Goal: Task Accomplishment & Management: Complete application form

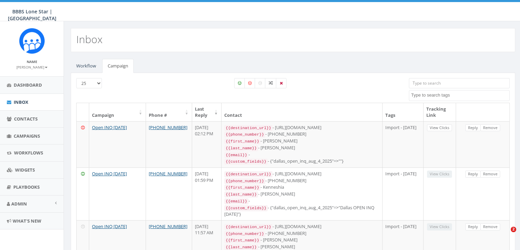
select select
click at [23, 135] on span "Campaigns" at bounding box center [27, 136] width 26 height 6
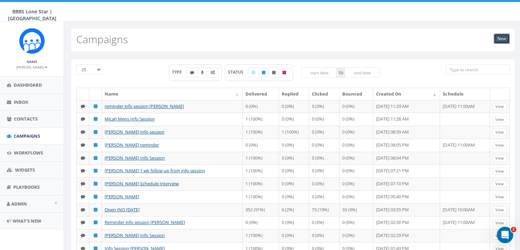
click at [501, 36] on link "New" at bounding box center [502, 39] width 16 height 10
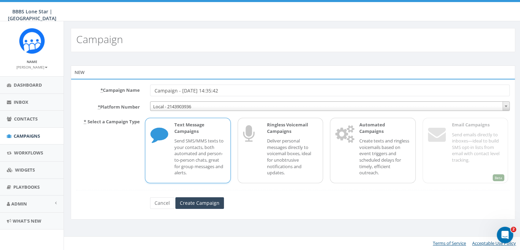
drag, startPoint x: 240, startPoint y: 90, endPoint x: 141, endPoint y: 87, distance: 98.8
click at [141, 87] on div "* Campaign Name Campaign - 08/19/2025, 14:35:42" at bounding box center [293, 90] width 444 height 12
type input "Missed info session: Joe Holloway"
click at [168, 149] on div "Text Message Campaigns Send SMS/MMS texts to your contacts, both automated and …" at bounding box center [196, 150] width 57 height 58
click at [212, 204] on input "Create Campaign" at bounding box center [199, 203] width 49 height 12
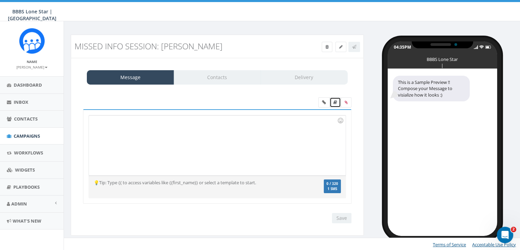
click at [335, 99] on link at bounding box center [335, 102] width 11 height 10
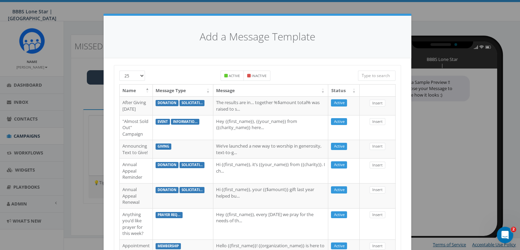
click at [369, 76] on input "search" at bounding box center [377, 75] width 38 height 10
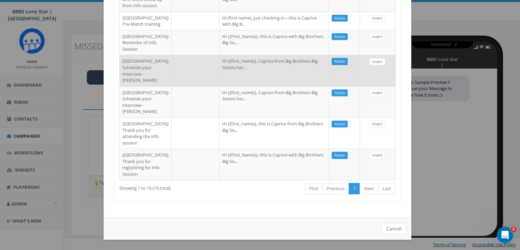
scroll to position [237, 0]
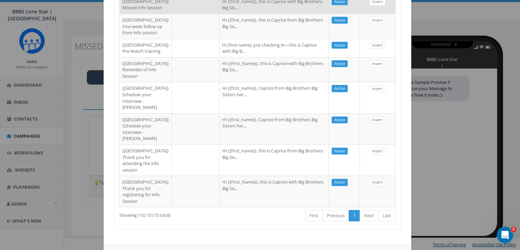
type input "Dallas"
click at [249, 14] on td "Hi {{first_name}}, this is Caprice with Big Brothers Big Sis..." at bounding box center [273, 4] width 109 height 18
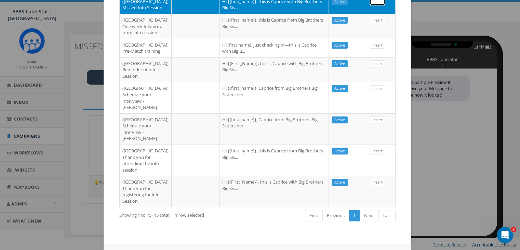
click at [376, 5] on link "Insert" at bounding box center [378, 1] width 16 height 7
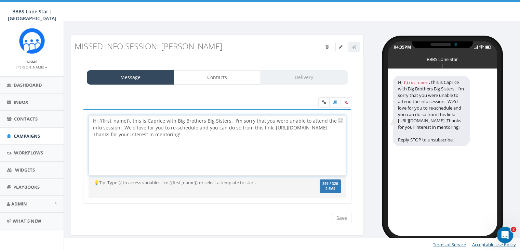
click at [130, 120] on div "Hi {{first_name}}, this is Caprice with Big Brothers Big Sisters. I'm sorry tha…" at bounding box center [217, 145] width 256 height 60
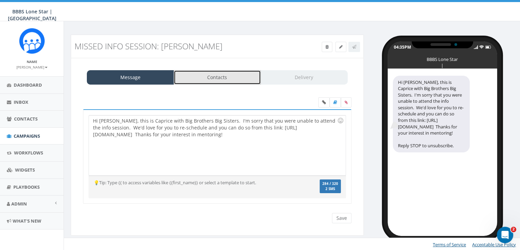
click at [224, 76] on link "Contacts" at bounding box center [217, 77] width 87 height 14
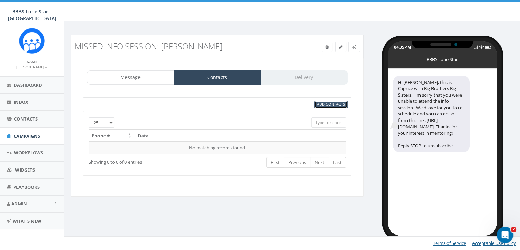
click at [329, 102] on span "Add Contacts" at bounding box center [331, 104] width 28 height 5
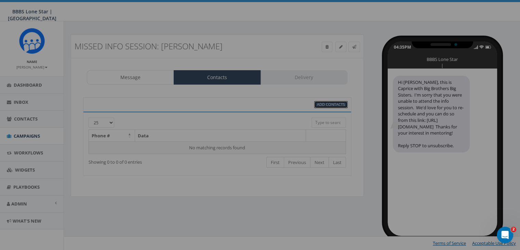
scroll to position [0, 0]
select select
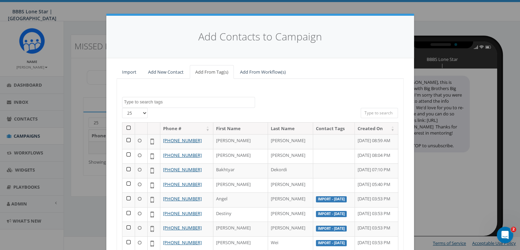
click at [374, 111] on input "search" at bounding box center [380, 113] width 38 height 10
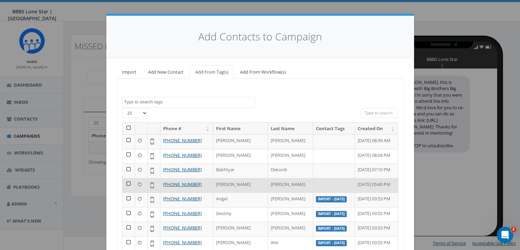
drag, startPoint x: 374, startPoint y: 112, endPoint x: 124, endPoint y: 182, distance: 259.6
click at [124, 182] on td at bounding box center [128, 185] width 13 height 15
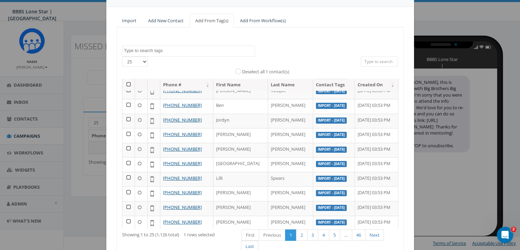
scroll to position [97, 0]
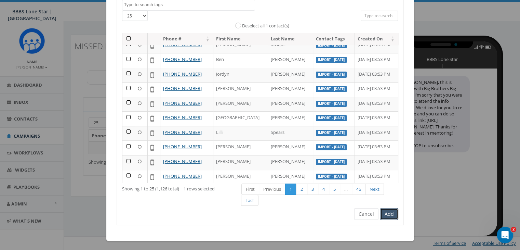
click at [387, 210] on button "Add" at bounding box center [389, 214] width 18 height 12
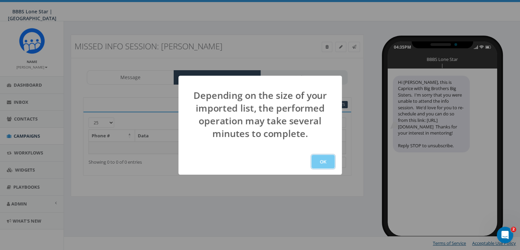
click at [317, 160] on button "OK" at bounding box center [322, 162] width 23 height 14
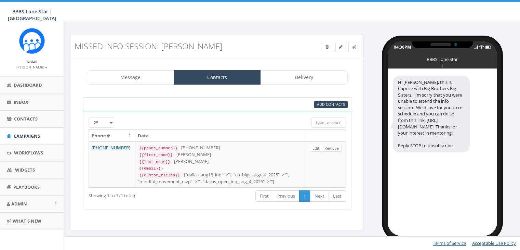
select select
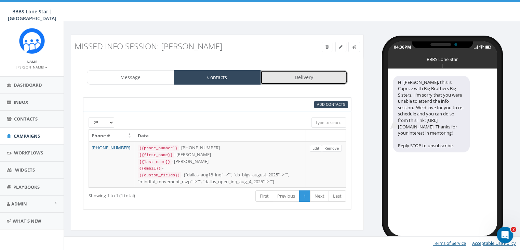
click at [309, 77] on link "Delivery" at bounding box center [304, 77] width 87 height 14
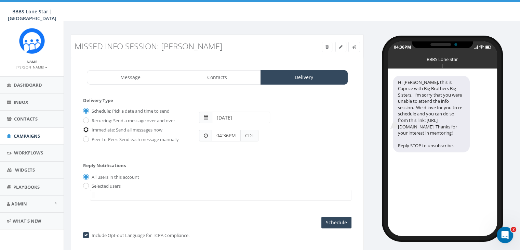
click at [85, 130] on input "Immediate: Send all messages now" at bounding box center [85, 130] width 4 height 4
radio input "true"
click at [85, 184] on input "radio" at bounding box center [85, 186] width 4 height 4
radio input "true"
click at [105, 195] on span at bounding box center [221, 194] width 262 height 11
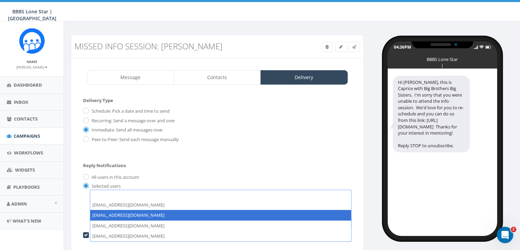
select select "1730"
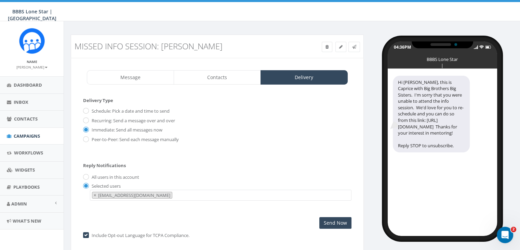
scroll to position [7, 0]
click at [333, 221] on input "Send Now" at bounding box center [335, 223] width 32 height 12
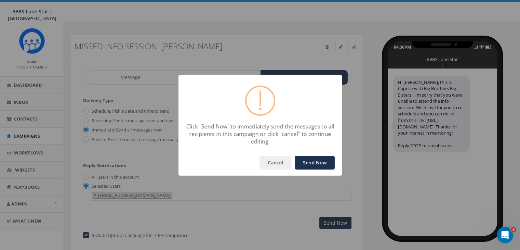
click at [326, 160] on button "Send Now" at bounding box center [315, 163] width 40 height 14
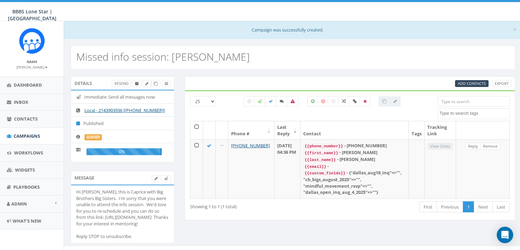
select select
click at [30, 134] on span "Campaigns" at bounding box center [27, 136] width 26 height 6
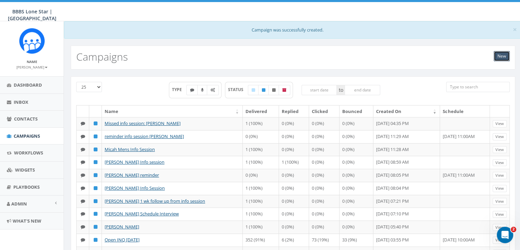
click at [502, 57] on link "New" at bounding box center [502, 56] width 16 height 10
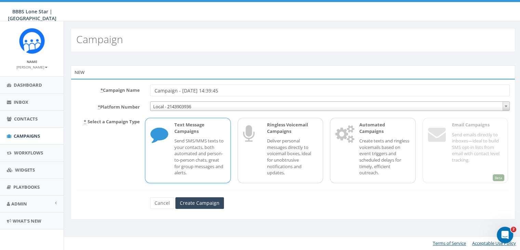
drag, startPoint x: 240, startPoint y: 91, endPoint x: 144, endPoint y: 86, distance: 96.9
click at [144, 86] on div "* Campaign Name Campaign - [DATE] 14:39:45" at bounding box center [293, 90] width 444 height 12
type input "Thank you - Info session"
click at [196, 138] on p "Send SMS/MMS texts to your contacts, both automated and person-to-person chats,…" at bounding box center [199, 156] width 51 height 38
click at [197, 201] on input "Create Campaign" at bounding box center [199, 203] width 49 height 12
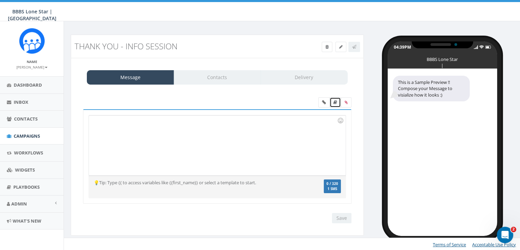
click at [334, 103] on icon at bounding box center [335, 102] width 4 height 4
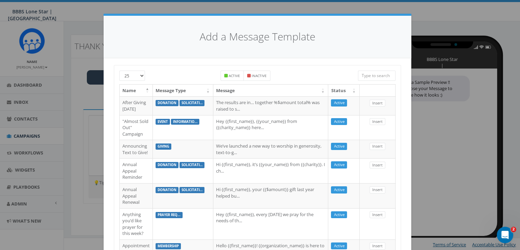
click at [380, 76] on input "search" at bounding box center [377, 75] width 38 height 10
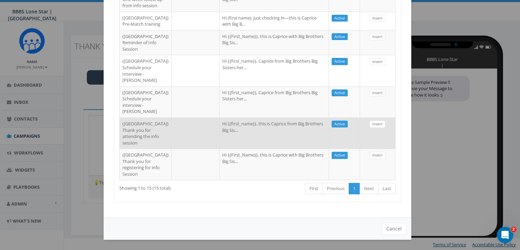
scroll to position [408, 0]
type input "[GEOGRAPHIC_DATA]"
click at [225, 117] on td "Hi {{first_name}}, this is Caprice from Big Brothers Big Sis..." at bounding box center [273, 132] width 109 height 31
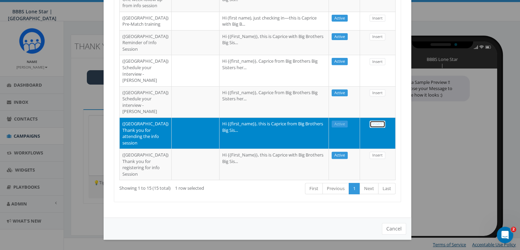
click at [370, 120] on link "Insert" at bounding box center [378, 123] width 16 height 7
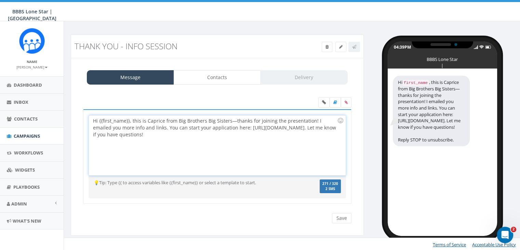
click at [129, 120] on div "Hi {{first_name}}, this is Caprice from Big Brothers Big Sisters—thanks for joi…" at bounding box center [217, 145] width 256 height 60
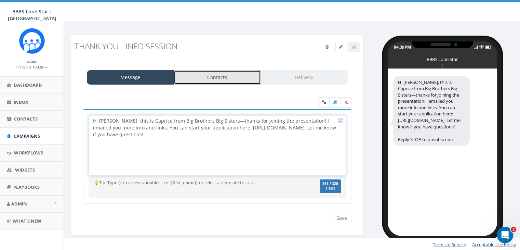
click at [225, 77] on link "Contacts" at bounding box center [217, 77] width 87 height 14
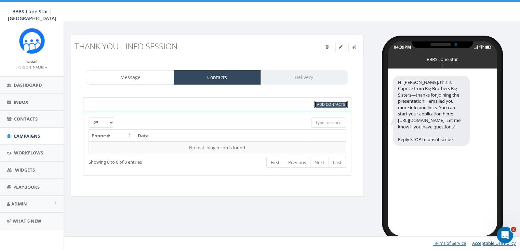
click at [341, 105] on span "Add Contacts" at bounding box center [331, 104] width 28 height 5
select select
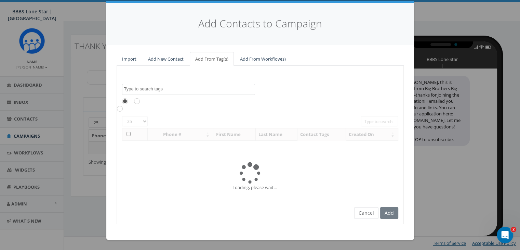
scroll to position [0, 0]
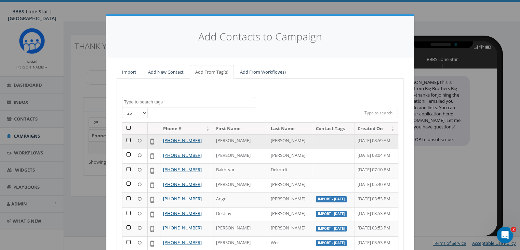
click at [124, 138] on td at bounding box center [128, 141] width 13 height 15
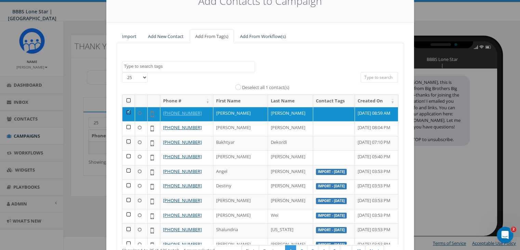
scroll to position [97, 0]
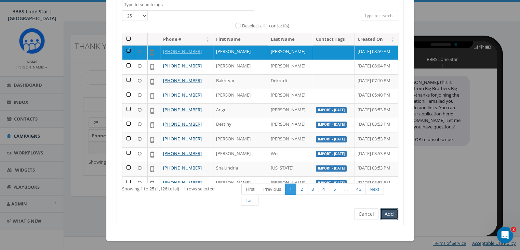
click at [387, 213] on button "Add" at bounding box center [389, 214] width 18 height 12
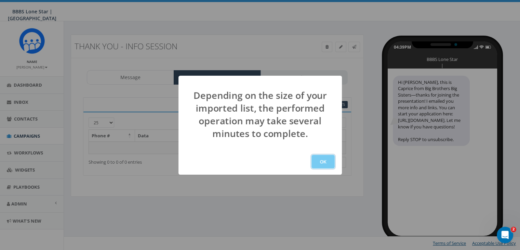
click at [319, 163] on button "OK" at bounding box center [322, 162] width 23 height 14
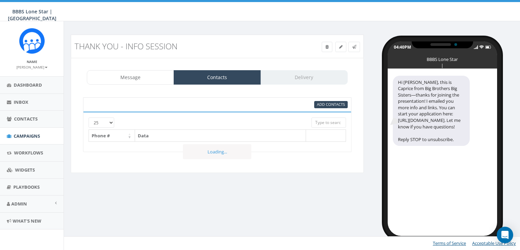
select select
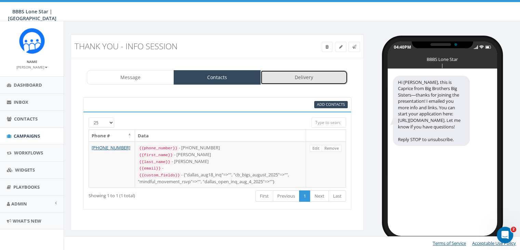
click at [301, 77] on link "Delivery" at bounding box center [304, 77] width 87 height 14
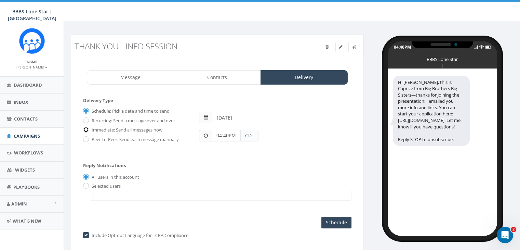
click at [86, 128] on input "Immediate: Send all messages now" at bounding box center [85, 130] width 4 height 4
radio input "true"
click at [86, 185] on input "radio" at bounding box center [85, 186] width 4 height 4
radio input "true"
click at [102, 193] on span at bounding box center [221, 194] width 262 height 11
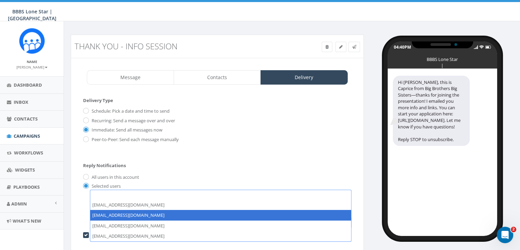
select select "1730"
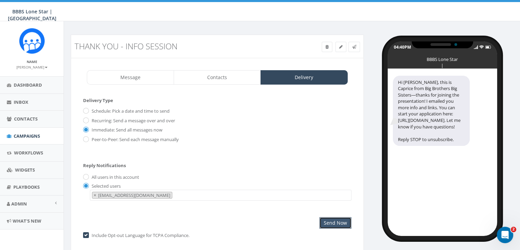
click at [344, 222] on input "Send Now" at bounding box center [335, 223] width 32 height 12
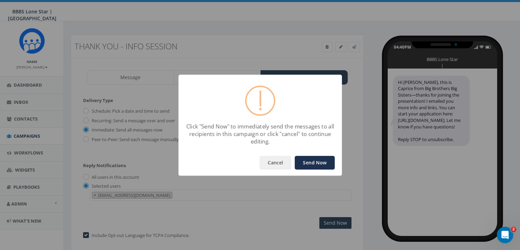
click at [316, 162] on button "Send Now" at bounding box center [315, 163] width 40 height 14
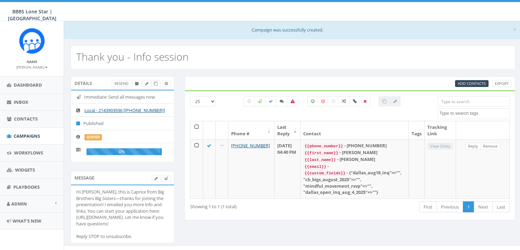
select select
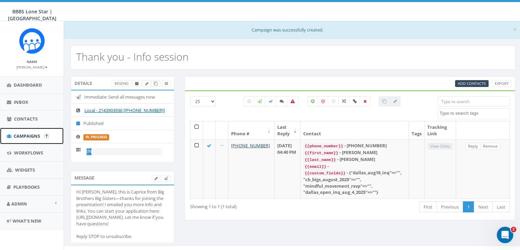
click at [25, 134] on span "Campaigns" at bounding box center [27, 136] width 26 height 6
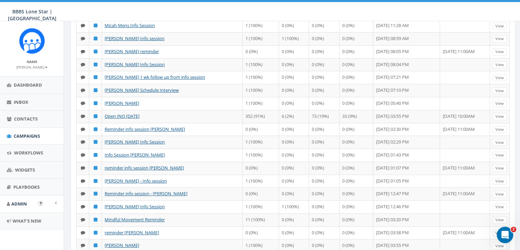
scroll to position [137, 0]
click at [55, 201] on span at bounding box center [56, 202] width 2 height 4
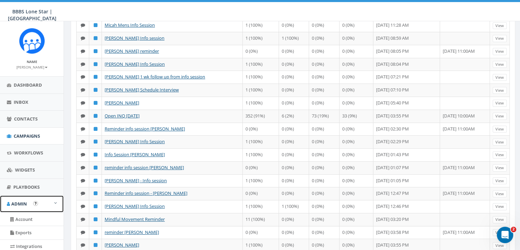
scroll to position [133, 0]
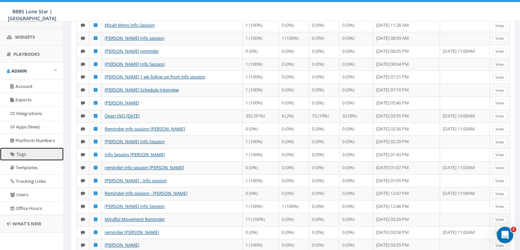
click at [24, 152] on link "Tags" at bounding box center [32, 153] width 64 height 13
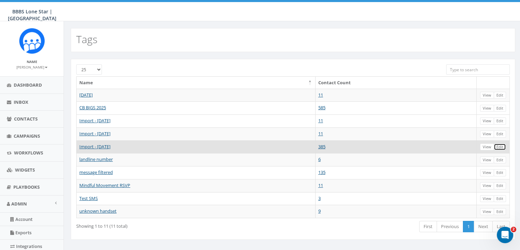
click at [499, 145] on link "Edit" at bounding box center [500, 146] width 12 height 7
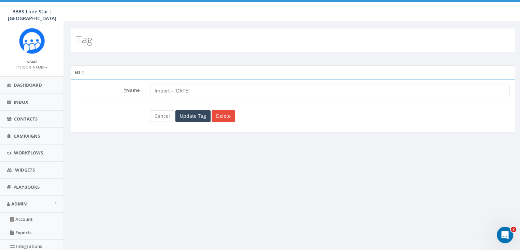
drag, startPoint x: 201, startPoint y: 89, endPoint x: 149, endPoint y: 86, distance: 52.4
click at [149, 86] on div "Import - 08/18/2025" at bounding box center [330, 90] width 370 height 12
type input "Open INQ [DATE]"
click at [187, 114] on input "Update Tag" at bounding box center [192, 116] width 35 height 12
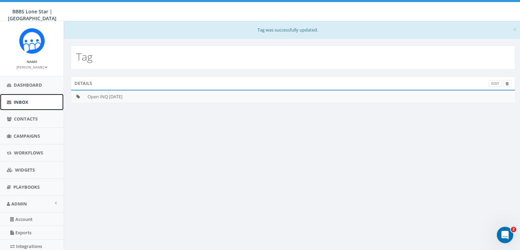
click at [25, 100] on span "Inbox" at bounding box center [21, 102] width 15 height 6
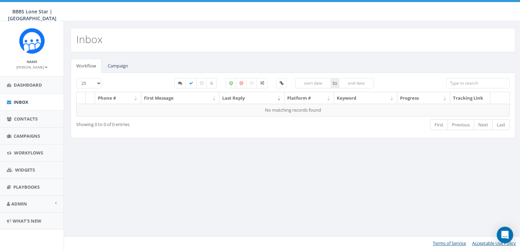
select select
click at [116, 62] on link "Campaign" at bounding box center [117, 66] width 31 height 14
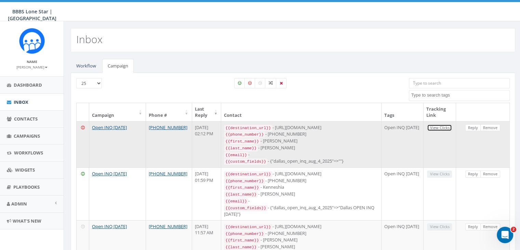
click at [435, 125] on link "View Clicks" at bounding box center [439, 127] width 25 height 7
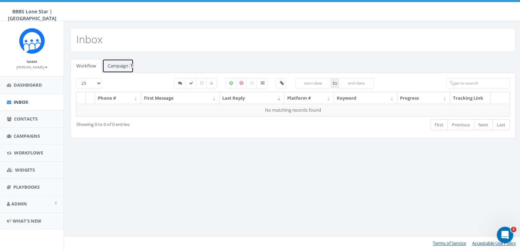
click at [117, 67] on link "Campaign" at bounding box center [117, 66] width 31 height 14
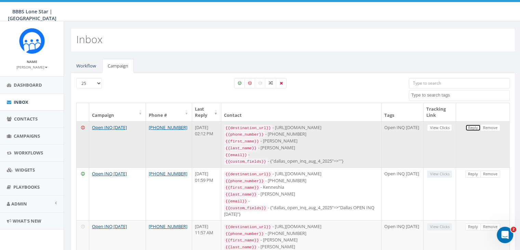
click at [470, 125] on link "Reply" at bounding box center [472, 127] width 15 height 7
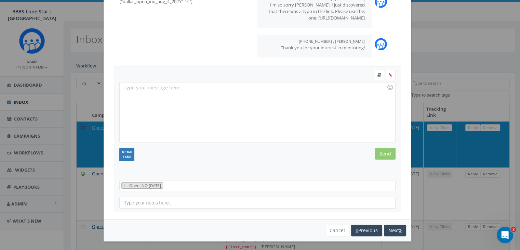
scroll to position [92, 0]
click at [334, 227] on button "Cancel" at bounding box center [337, 230] width 24 height 12
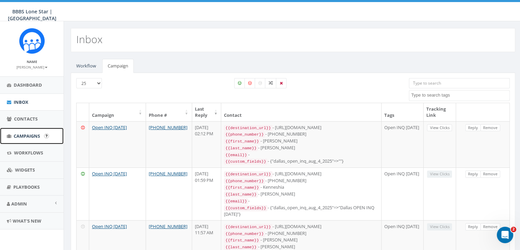
click at [27, 134] on span "Campaigns" at bounding box center [27, 136] width 26 height 6
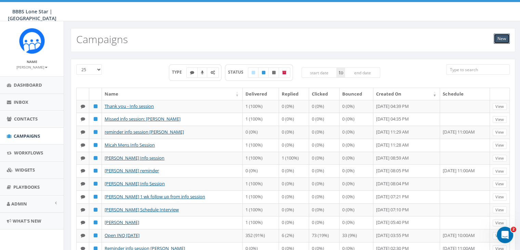
click at [502, 36] on link "New" at bounding box center [502, 39] width 16 height 10
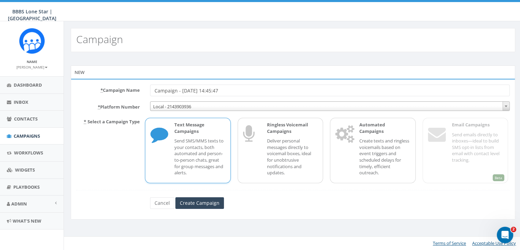
drag, startPoint x: 238, startPoint y: 92, endPoint x: 149, endPoint y: 89, distance: 88.6
click at [149, 89] on div "Campaign - [DATE] 14:45:47" at bounding box center [330, 90] width 370 height 12
type input "Schedule Interview for [PERSON_NAME]"
click at [188, 204] on input "Create Campaign" at bounding box center [199, 203] width 49 height 12
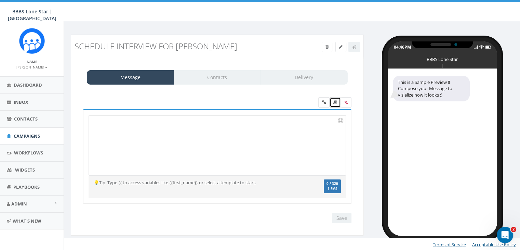
click at [336, 103] on icon at bounding box center [335, 102] width 4 height 4
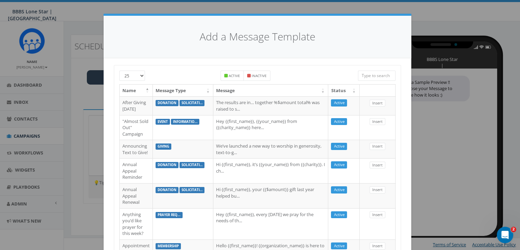
click at [362, 76] on input "search" at bounding box center [377, 75] width 38 height 10
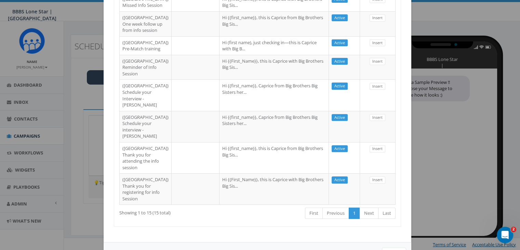
scroll to position [273, 0]
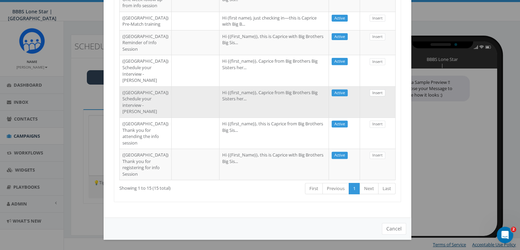
type input "Dallas"
click at [370, 96] on link "Insert" at bounding box center [378, 92] width 16 height 7
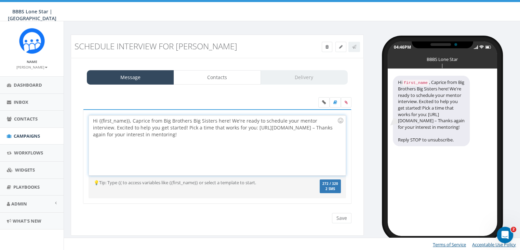
click at [130, 118] on div "Hi {{first_name}}, Caprice from Big Brothers Big Sisters here! We're ready to s…" at bounding box center [217, 145] width 256 height 60
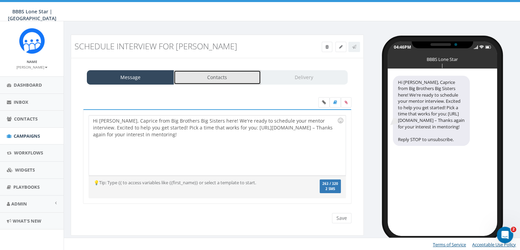
click at [251, 75] on link "Contacts" at bounding box center [217, 77] width 87 height 14
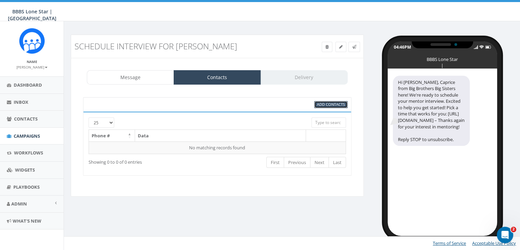
click at [336, 103] on span "Add Contacts" at bounding box center [331, 104] width 28 height 5
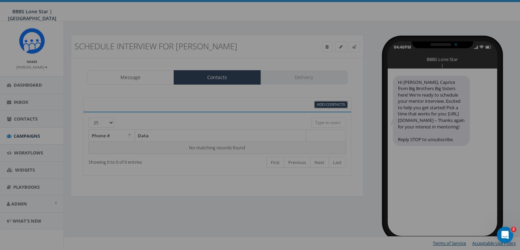
select select
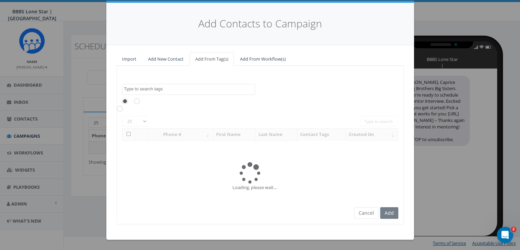
scroll to position [0, 0]
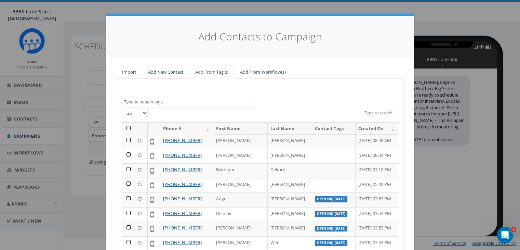
click at [367, 111] on input "search" at bounding box center [380, 113] width 38 height 10
paste input "(469) 767-6851"
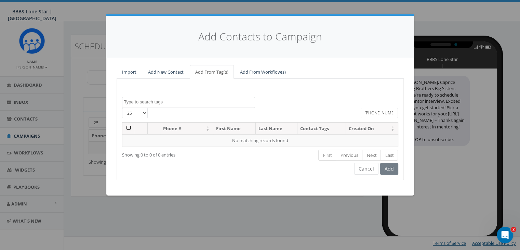
type input "(469) 767-6851"
click at [176, 71] on link "Add New Contact" at bounding box center [166, 72] width 46 height 14
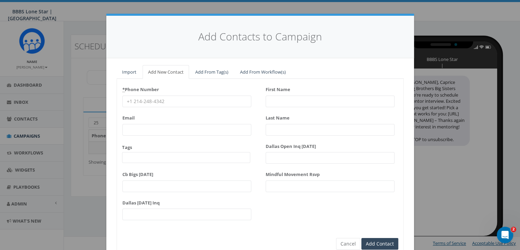
click at [148, 102] on input "* Phone Number" at bounding box center [186, 101] width 129 height 12
paste input "(469) 767-6851"
type input "(469) 767-6851"
click at [284, 96] on input "First Name" at bounding box center [330, 101] width 129 height 12
type input "Ja"
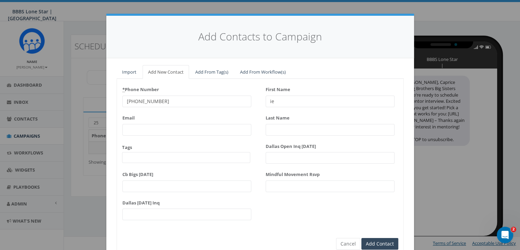
type input "i"
type input "Jamie"
type input "Walker"
click at [373, 241] on input "Add Contact" at bounding box center [379, 244] width 37 height 12
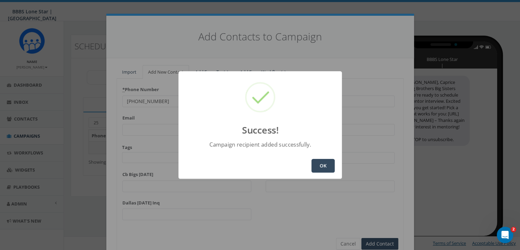
click at [321, 162] on button "OK" at bounding box center [322, 166] width 23 height 14
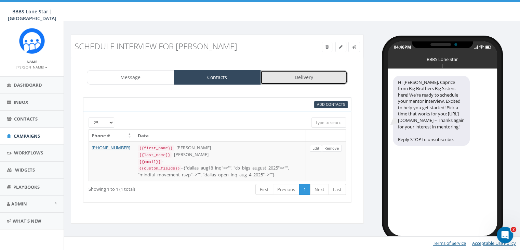
click at [302, 76] on link "Delivery" at bounding box center [304, 77] width 87 height 14
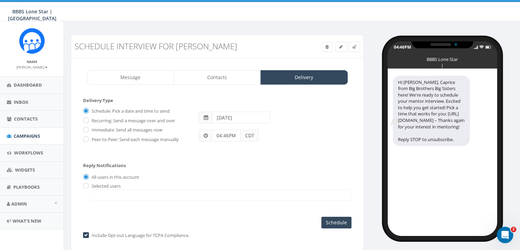
click at [90, 128] on label "Immediate: Send all messages now" at bounding box center [126, 129] width 72 height 7
click at [88, 128] on input "Immediate: Send all messages now" at bounding box center [85, 130] width 4 height 4
radio input "true"
click at [85, 184] on input "radio" at bounding box center [85, 186] width 4 height 4
radio input "true"
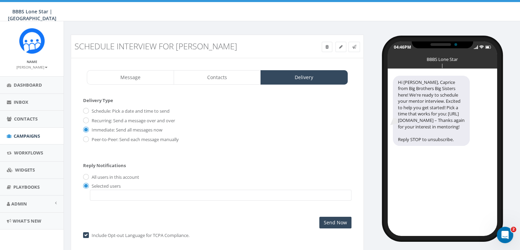
click at [99, 196] on span at bounding box center [221, 194] width 262 height 11
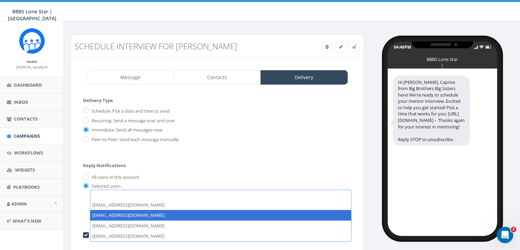
select select "1730"
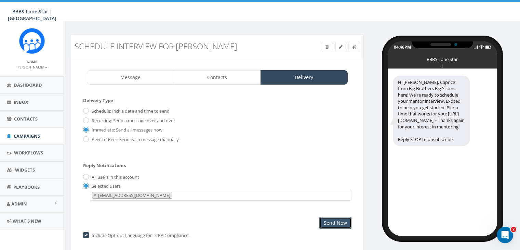
click at [330, 217] on input "Send Now" at bounding box center [335, 223] width 32 height 12
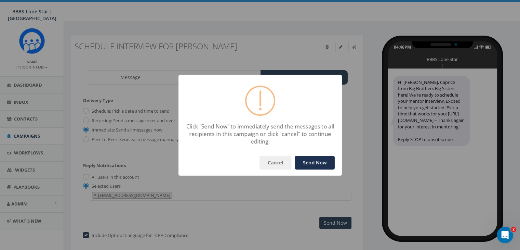
click at [320, 160] on button "Send Now" at bounding box center [315, 163] width 40 height 14
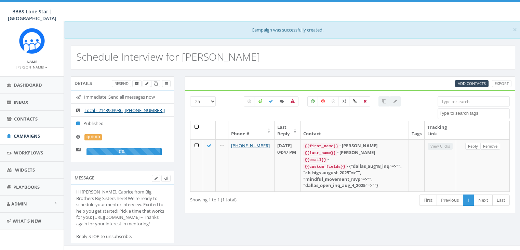
select select
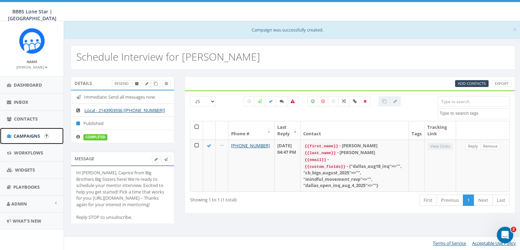
click at [30, 133] on span "Campaigns" at bounding box center [27, 136] width 26 height 6
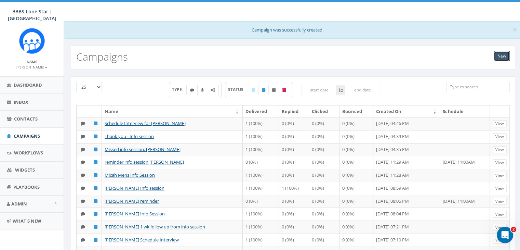
click at [500, 57] on link "New" at bounding box center [502, 56] width 16 height 10
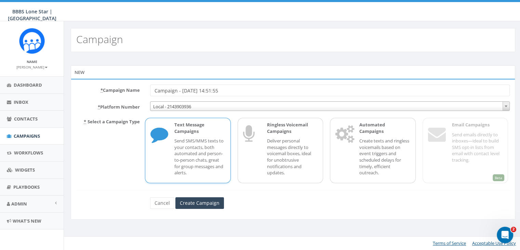
drag, startPoint x: 230, startPoint y: 90, endPoint x: 132, endPoint y: 86, distance: 98.6
click at [132, 86] on div "* Campaign Name Campaign - [DATE] 14:51:55" at bounding box center [293, 90] width 444 height 12
type input "Schedule Interview [PERSON_NAME]"
click at [192, 200] on input "Create Campaign" at bounding box center [199, 203] width 49 height 12
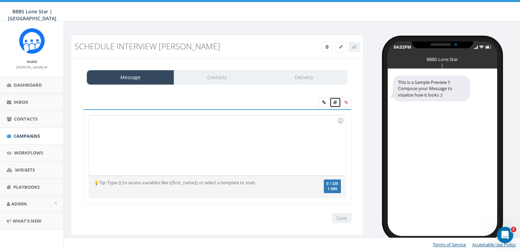
click at [336, 102] on icon at bounding box center [335, 102] width 4 height 4
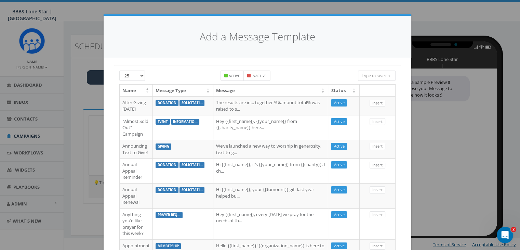
click at [368, 74] on input "search" at bounding box center [377, 75] width 38 height 10
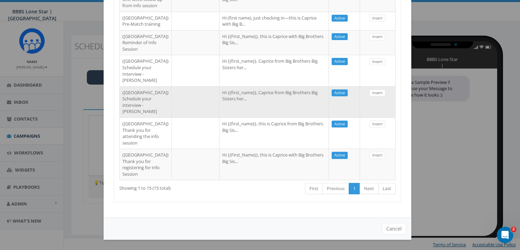
scroll to position [308, 0]
type input "[GEOGRAPHIC_DATA]"
click at [376, 96] on link "Insert" at bounding box center [378, 92] width 16 height 7
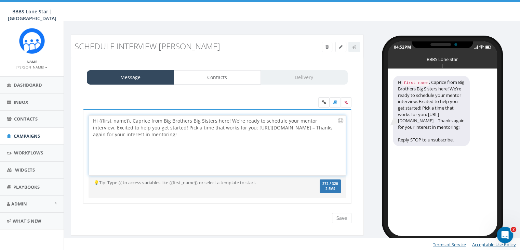
click at [130, 119] on div "Hi {{first_name}}, Caprice from Big Brothers Big Sisters here! We're ready to s…" at bounding box center [217, 145] width 256 height 60
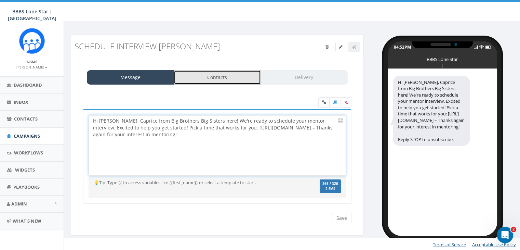
click at [218, 74] on link "Contacts" at bounding box center [217, 77] width 87 height 14
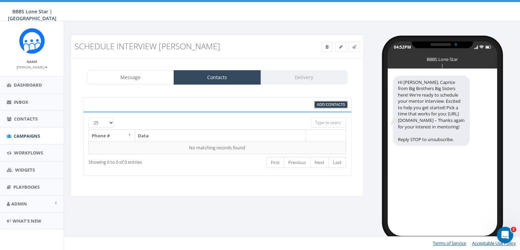
click at [338, 104] on span "Add Contacts" at bounding box center [331, 104] width 28 height 5
select select
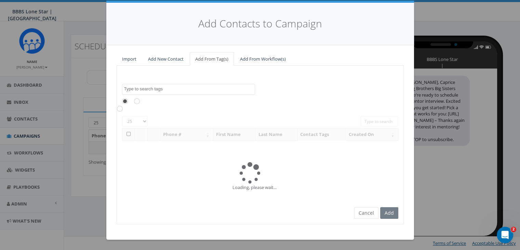
scroll to position [0, 0]
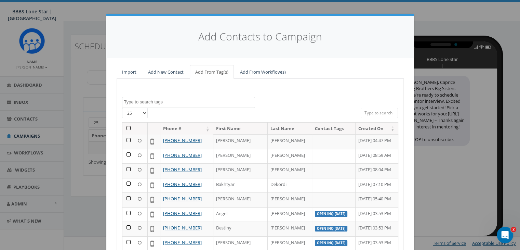
click at [370, 110] on input "search" at bounding box center [380, 113] width 38 height 10
paste input "[PHONE_NUMBER]"
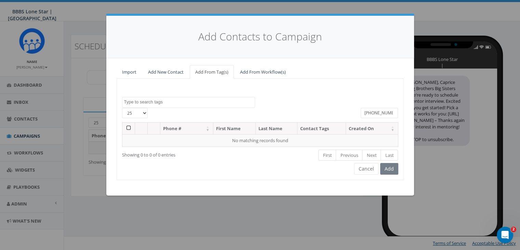
type input "[PHONE_NUMBER]"
click at [163, 68] on link "Add New Contact" at bounding box center [166, 72] width 46 height 14
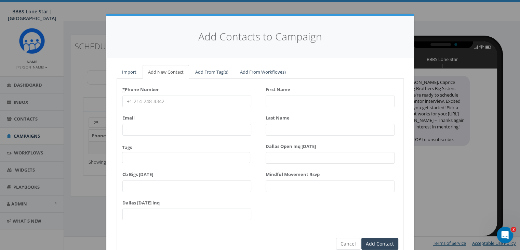
click at [126, 100] on input "* Phone Number" at bounding box center [186, 101] width 129 height 12
paste input "[PHONE_NUMBER]"
type input "[PHONE_NUMBER]"
click at [270, 100] on input "First Name" at bounding box center [330, 101] width 129 height 12
type input "[PERSON_NAME]"
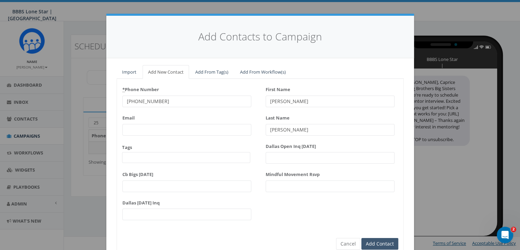
type input "[PERSON_NAME]"
click at [374, 244] on input "Add Contact" at bounding box center [379, 244] width 37 height 12
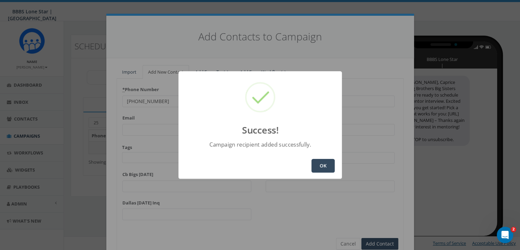
click at [329, 164] on button "OK" at bounding box center [322, 166] width 23 height 14
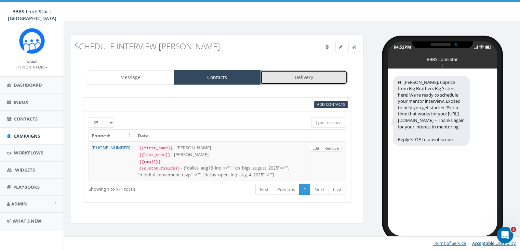
click at [321, 73] on link "Delivery" at bounding box center [304, 77] width 87 height 14
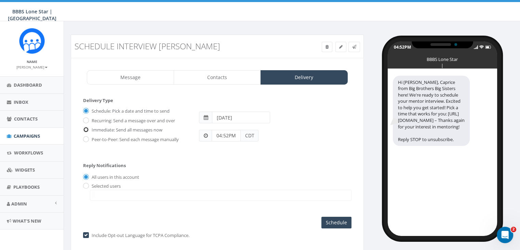
click at [85, 130] on input "Immediate: Send all messages now" at bounding box center [85, 130] width 4 height 4
radio input "true"
click at [86, 184] on input "radio" at bounding box center [85, 186] width 4 height 4
radio input "true"
click at [103, 196] on span at bounding box center [221, 194] width 262 height 11
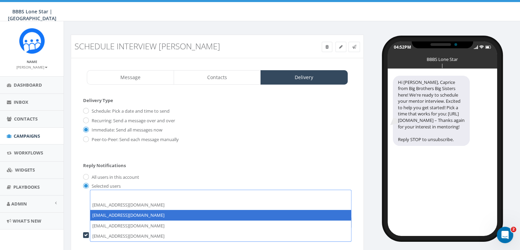
select select "1730"
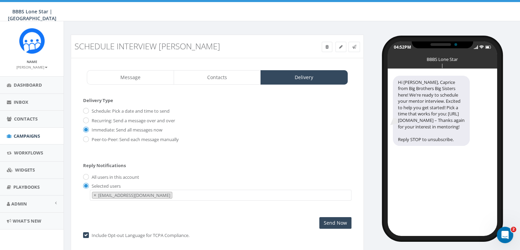
scroll to position [7, 0]
click at [338, 222] on input "Send Now" at bounding box center [335, 223] width 32 height 12
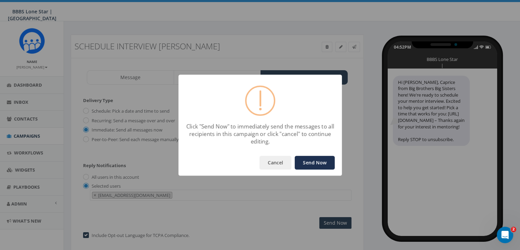
click at [312, 161] on button "Send Now" at bounding box center [315, 163] width 40 height 14
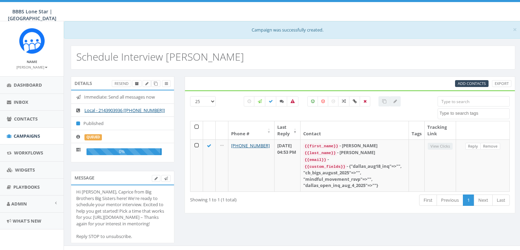
select select
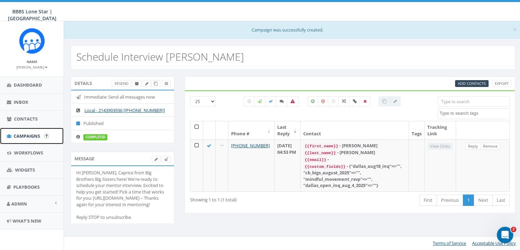
click at [27, 134] on span "Campaigns" at bounding box center [27, 136] width 26 height 6
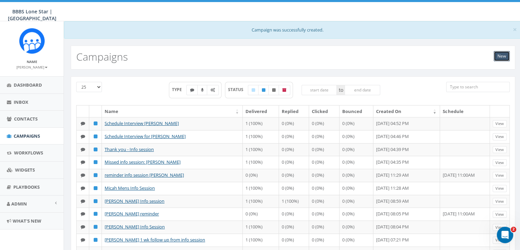
click at [499, 55] on link "New" at bounding box center [502, 56] width 16 height 10
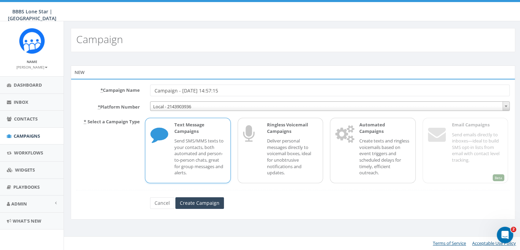
drag, startPoint x: 246, startPoint y: 88, endPoint x: 141, endPoint y: 91, distance: 104.6
click at [141, 91] on div "* Campaign Name Campaign - [DATE] 14:57:15" at bounding box center [293, 90] width 444 height 12
type input "Schedule interview [PERSON_NAME]"
click at [197, 201] on input "Create Campaign" at bounding box center [199, 203] width 49 height 12
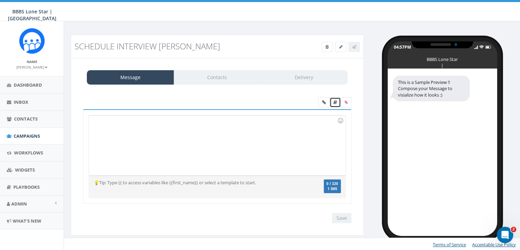
click at [336, 99] on link at bounding box center [335, 102] width 11 height 10
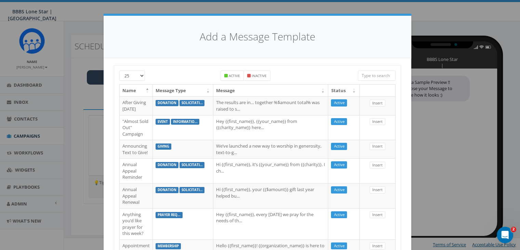
click at [366, 74] on input "search" at bounding box center [377, 75] width 38 height 10
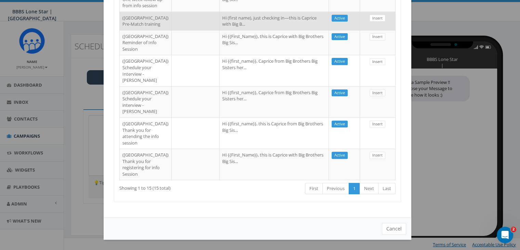
scroll to position [342, 0]
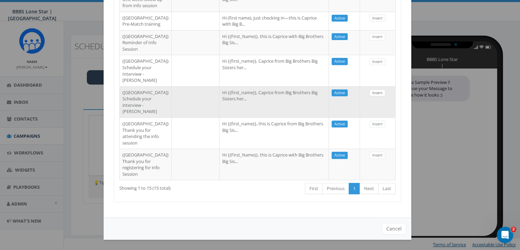
type input "Dallas"
click at [375, 96] on link "Insert" at bounding box center [378, 92] width 16 height 7
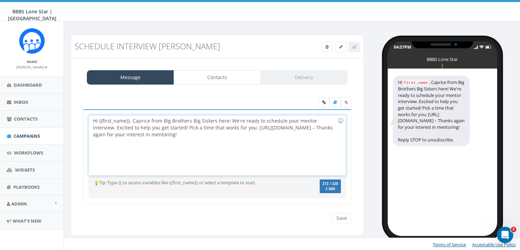
click at [129, 120] on div "Hi {{first_name}}, Caprice from Big Brothers Big Sisters here! We're ready to s…" at bounding box center [217, 145] width 256 height 60
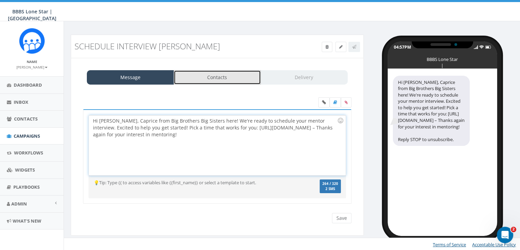
click at [217, 77] on link "Contacts" at bounding box center [217, 77] width 87 height 14
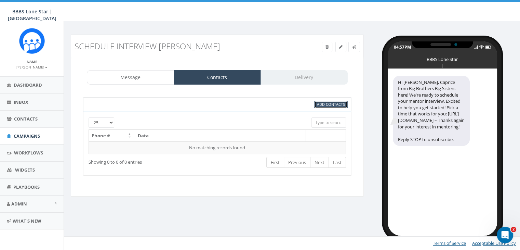
click at [342, 102] on span "Add Contacts" at bounding box center [331, 104] width 28 height 5
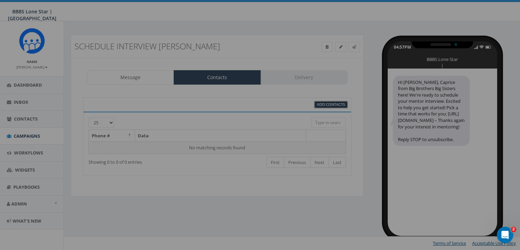
select select
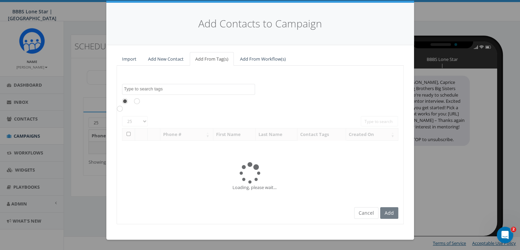
scroll to position [0, 0]
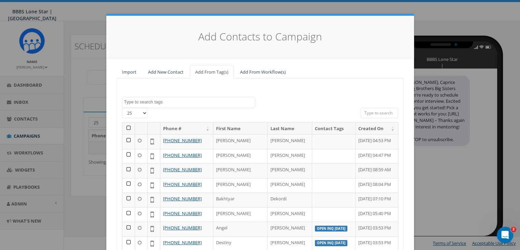
click at [370, 112] on input "search" at bounding box center [380, 113] width 38 height 10
paste input "(920) 609-6905"
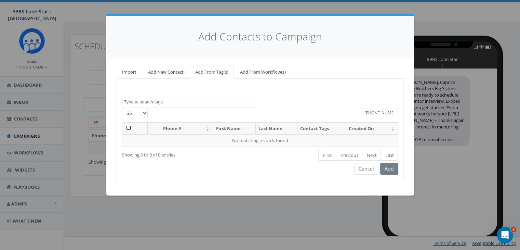
type input "(920) 609-6905"
click at [164, 70] on link "Add New Contact" at bounding box center [166, 72] width 46 height 14
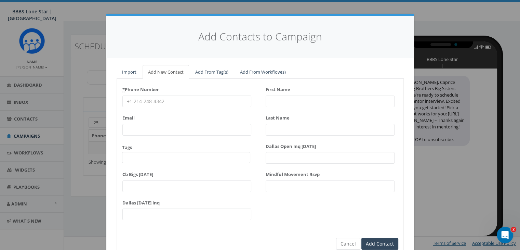
click at [133, 99] on input "* Phone Number" at bounding box center [186, 101] width 129 height 12
paste input "(920) 609-6905"
type input "(920) 609-6905"
click at [278, 101] on input "First Name" at bounding box center [330, 101] width 129 height 12
type input "Ste"
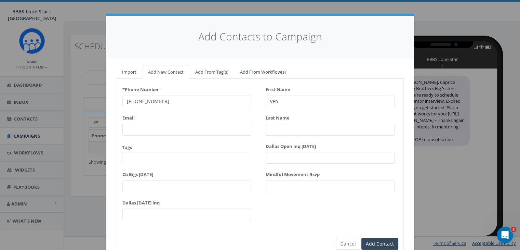
type input "ven"
type input "G"
click at [266, 104] on input "ven" at bounding box center [330, 101] width 129 height 12
type input "[PERSON_NAME]"
click at [287, 131] on input "G" at bounding box center [330, 130] width 129 height 12
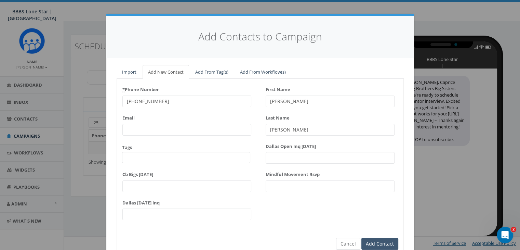
type input "[PERSON_NAME]"
click at [389, 240] on input "Add Contact" at bounding box center [379, 244] width 37 height 12
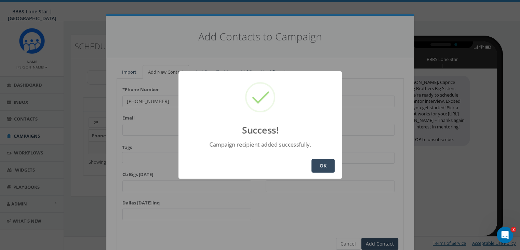
click at [326, 163] on button "OK" at bounding box center [322, 166] width 23 height 14
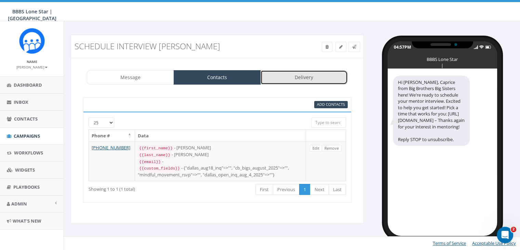
click at [313, 79] on link "Delivery" at bounding box center [304, 77] width 87 height 14
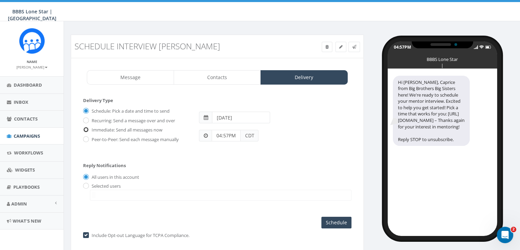
click at [86, 128] on input "Immediate: Send all messages now" at bounding box center [85, 130] width 4 height 4
radio input "true"
click at [86, 184] on input "radio" at bounding box center [85, 186] width 4 height 4
radio input "true"
click at [98, 197] on span at bounding box center [221, 194] width 262 height 11
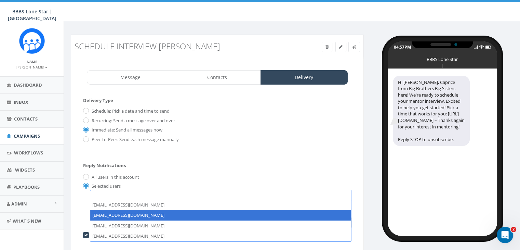
select select "1730"
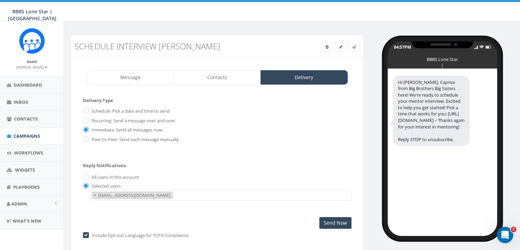
scroll to position [7, 0]
click at [325, 220] on input "Send Now" at bounding box center [335, 223] width 32 height 12
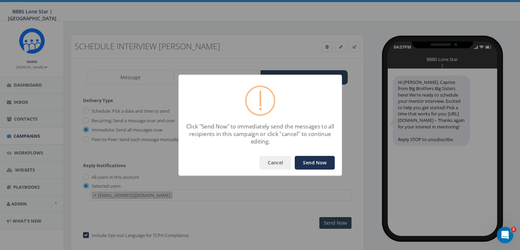
click at [311, 164] on button "Send Now" at bounding box center [315, 163] width 40 height 14
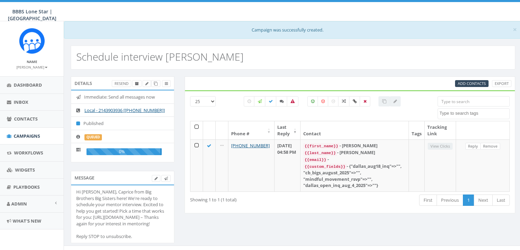
select select
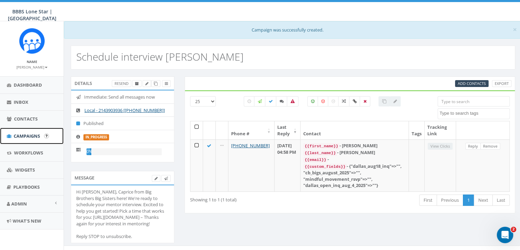
click at [25, 133] on span "Campaigns" at bounding box center [27, 136] width 26 height 6
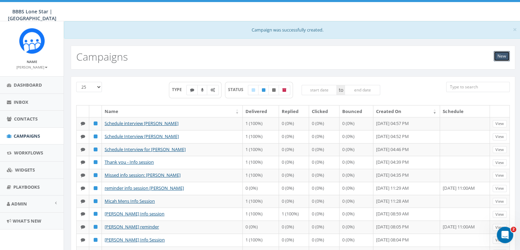
click at [499, 57] on link "New" at bounding box center [502, 56] width 16 height 10
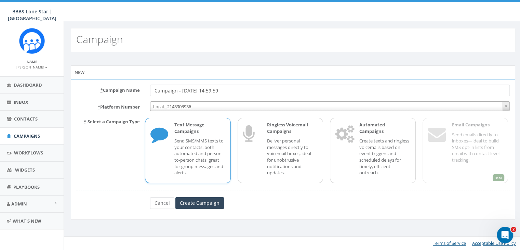
drag, startPoint x: 237, startPoint y: 92, endPoint x: 98, endPoint y: 89, distance: 138.8
click at [98, 89] on div "* Campaign Name Campaign - [DATE] 14:59:59" at bounding box center [293, 90] width 444 height 12
type input "Schedule Interview Chase Park"
click at [215, 200] on input "Create Campaign" at bounding box center [199, 203] width 49 height 12
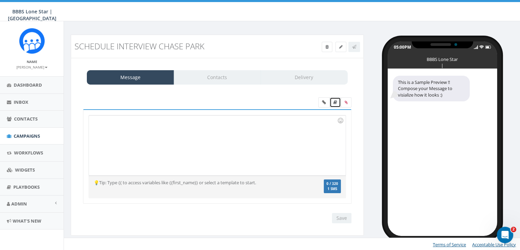
click at [335, 99] on link at bounding box center [335, 102] width 11 height 10
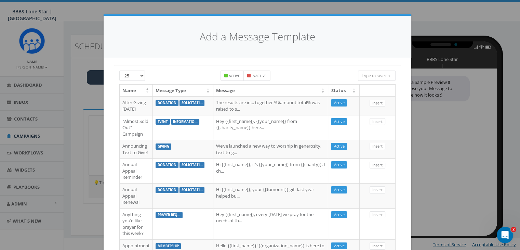
click at [365, 75] on input "search" at bounding box center [377, 75] width 38 height 10
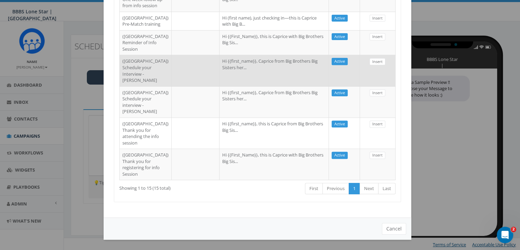
scroll to position [308, 0]
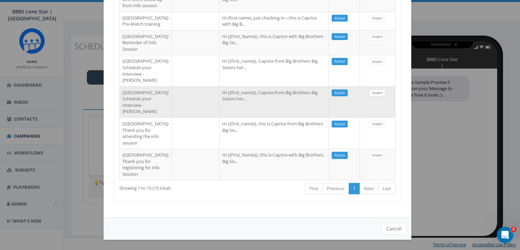
type input "[GEOGRAPHIC_DATA]"
click at [376, 96] on link "Insert" at bounding box center [378, 92] width 16 height 7
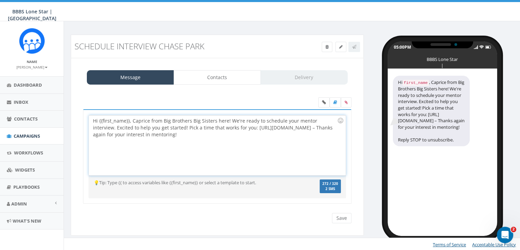
click at [129, 120] on div "Hi {{first_name}}, Caprice from Big Brothers Big Sisters here! We're ready to s…" at bounding box center [217, 145] width 256 height 60
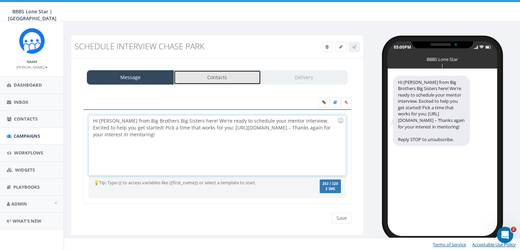
click at [227, 74] on link "Contacts" at bounding box center [217, 77] width 87 height 14
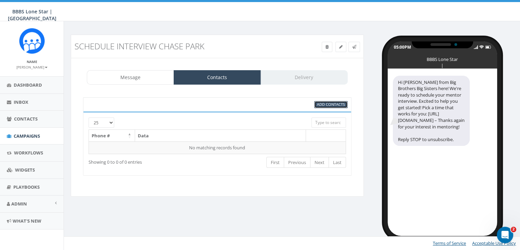
click at [321, 103] on span "Add Contacts" at bounding box center [331, 104] width 28 height 5
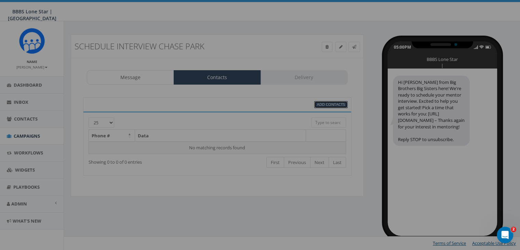
select select
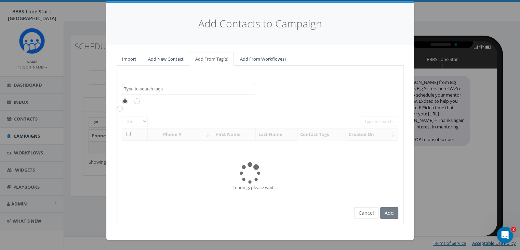
scroll to position [0, 0]
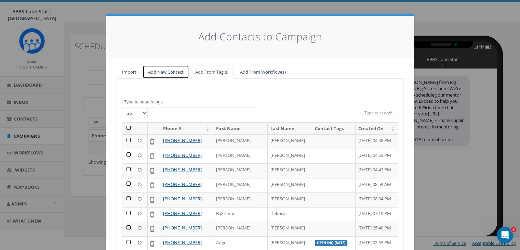
click at [169, 70] on link "Add New Contact" at bounding box center [166, 72] width 46 height 14
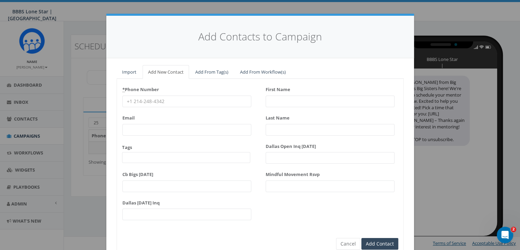
click at [129, 99] on input "* Phone Number" at bounding box center [186, 101] width 129 height 12
paste input "(214) 729-2675"
type input "(214) 729-2675"
click at [283, 100] on input "First Name" at bounding box center [330, 101] width 129 height 12
type input "Chase"
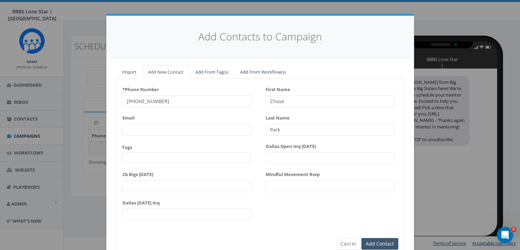
type input "Park"
click at [369, 242] on input "Add Contact" at bounding box center [379, 244] width 37 height 12
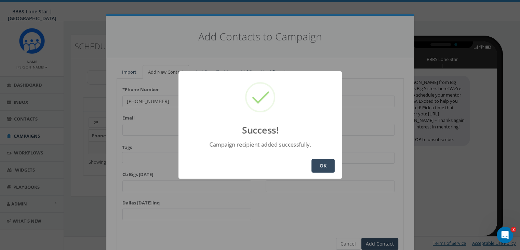
click at [322, 162] on button "OK" at bounding box center [322, 166] width 23 height 14
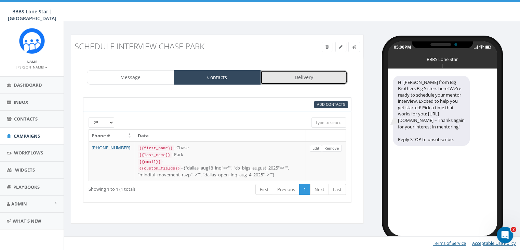
click at [327, 77] on link "Delivery" at bounding box center [304, 77] width 87 height 14
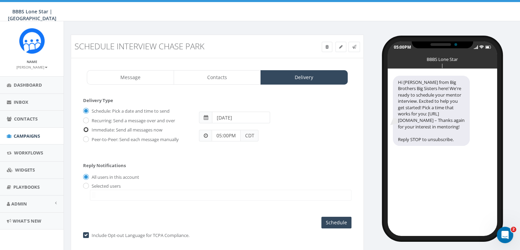
click at [86, 129] on input "Immediate: Send all messages now" at bounding box center [85, 130] width 4 height 4
radio input "true"
click at [90, 184] on label "Selected users" at bounding box center [105, 186] width 31 height 7
click at [85, 184] on input "radio" at bounding box center [85, 186] width 4 height 4
radio input "true"
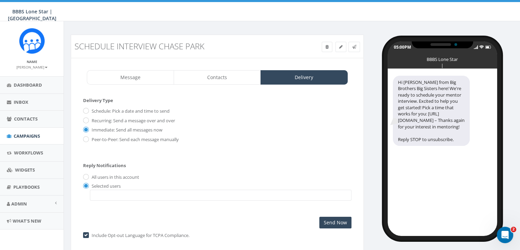
click at [98, 193] on span at bounding box center [221, 194] width 262 height 11
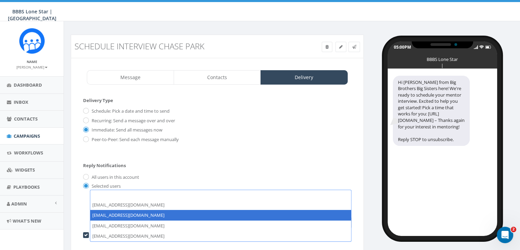
select select "1730"
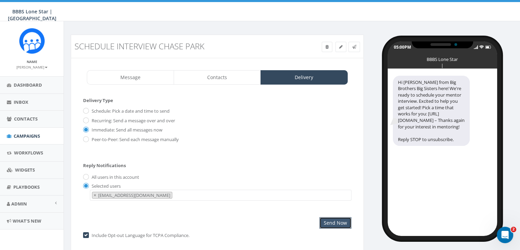
click at [344, 223] on input "Send Now" at bounding box center [335, 223] width 32 height 12
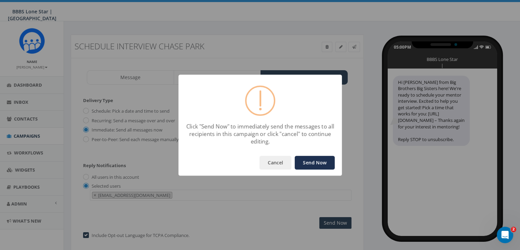
click at [318, 157] on button "Send Now" at bounding box center [315, 163] width 40 height 14
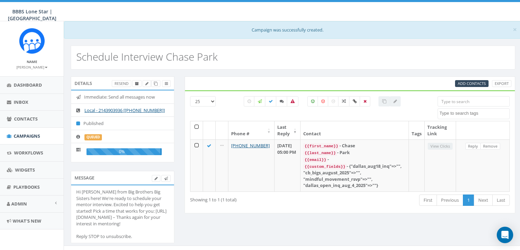
select select
click at [30, 134] on span "Campaigns" at bounding box center [27, 136] width 26 height 6
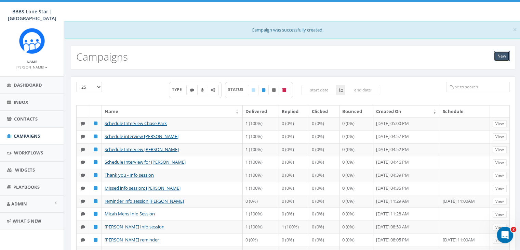
click at [501, 54] on link "New" at bounding box center [502, 56] width 16 height 10
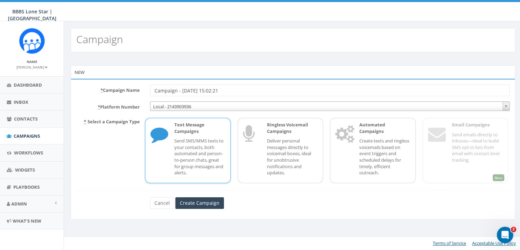
drag, startPoint x: 237, startPoint y: 91, endPoint x: 139, endPoint y: 87, distance: 97.5
click at [139, 87] on div "* Campaign Name Campaign - [DATE] 15:02:21" at bounding box center [293, 90] width 444 height 12
type input "Schedule Interview - [PERSON_NAME]"
click at [216, 199] on input "Create Campaign" at bounding box center [199, 203] width 49 height 12
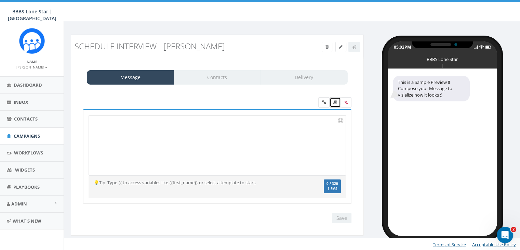
click at [334, 101] on icon at bounding box center [335, 102] width 4 height 4
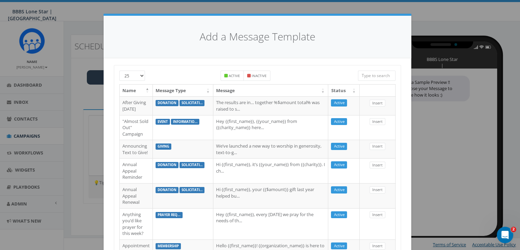
click at [374, 76] on input "search" at bounding box center [377, 75] width 38 height 10
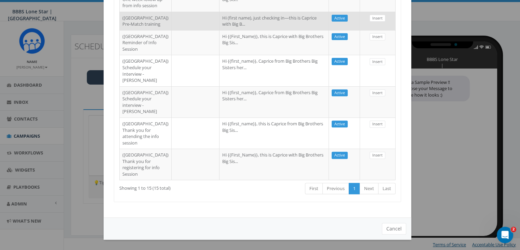
scroll to position [408, 0]
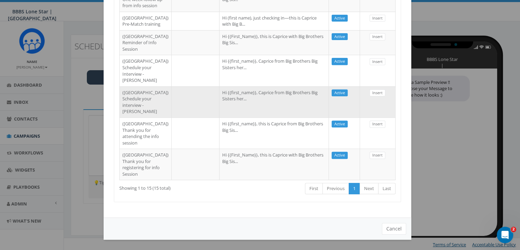
type input "[GEOGRAPHIC_DATA]"
click at [254, 86] on td "Hi {{first_name}}, Caprice from Big Brothers Big Sisters her..." at bounding box center [273, 101] width 109 height 31
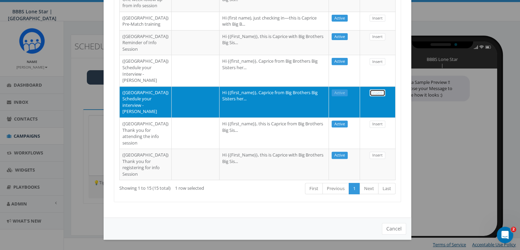
click at [376, 89] on link "Insert" at bounding box center [378, 92] width 16 height 7
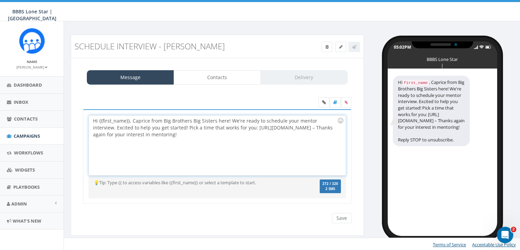
click at [129, 119] on div "Hi {{first_name}}, Caprice from Big Brothers Big Sisters here! We're ready to s…" at bounding box center [217, 145] width 256 height 60
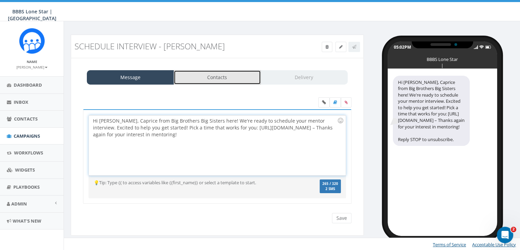
click at [221, 79] on link "Contacts" at bounding box center [217, 77] width 87 height 14
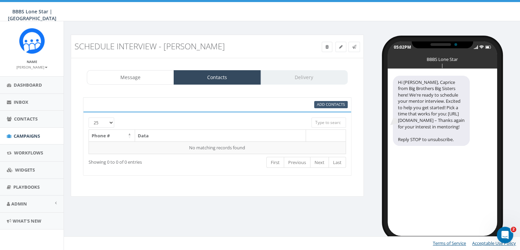
click at [338, 100] on div "Add Contacts" at bounding box center [217, 104] width 268 height 14
click at [338, 102] on span "Add Contacts" at bounding box center [331, 104] width 28 height 5
select select
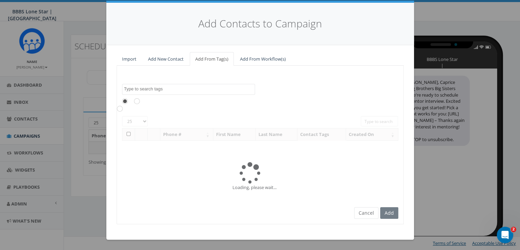
scroll to position [0, 0]
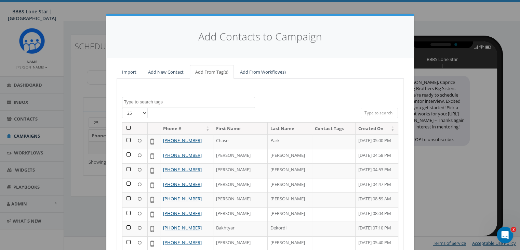
click at [375, 112] on input "search" at bounding box center [380, 113] width 38 height 10
paste input "945) 274-8383"
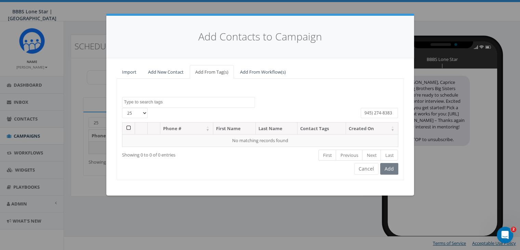
type input "945) 274-8383"
click at [170, 70] on link "Add New Contact" at bounding box center [166, 72] width 46 height 14
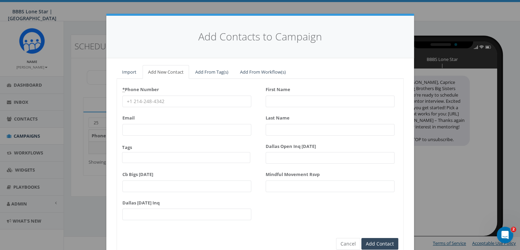
click at [150, 99] on input "* Phone Number" at bounding box center [186, 101] width 129 height 12
paste input "945) 274-8383"
type input "945) 274-8383"
click at [279, 100] on input "First Name" at bounding box center [330, 101] width 129 height 12
type input "[PERSON_NAME]"
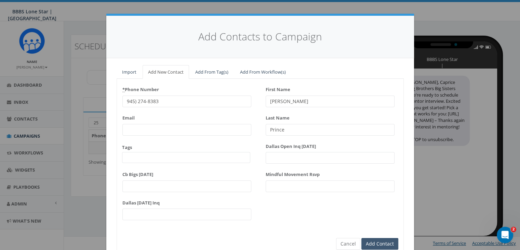
type input "Prince"
click at [373, 239] on input "Add Contact" at bounding box center [379, 244] width 37 height 12
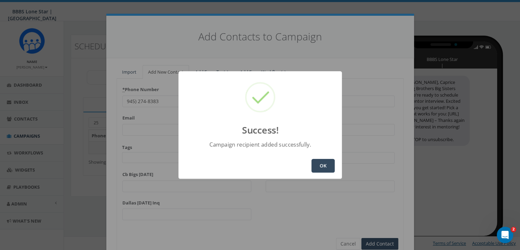
click at [319, 168] on button "OK" at bounding box center [322, 166] width 23 height 14
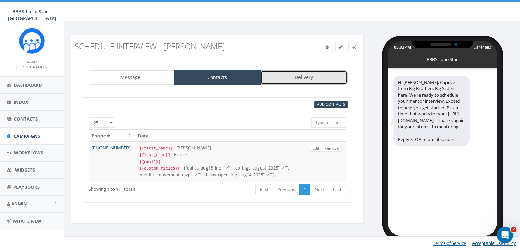
click at [301, 73] on link "Delivery" at bounding box center [304, 77] width 87 height 14
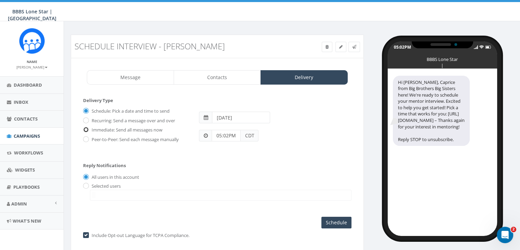
click at [85, 128] on input "Immediate: Send all messages now" at bounding box center [85, 130] width 4 height 4
radio input "true"
click at [85, 184] on input "radio" at bounding box center [85, 186] width 4 height 4
radio input "true"
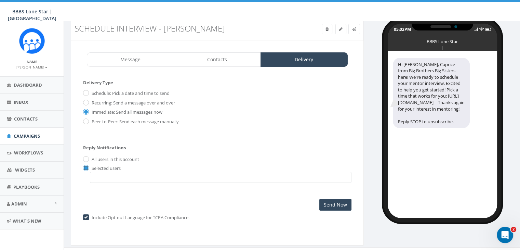
scroll to position [27, 0]
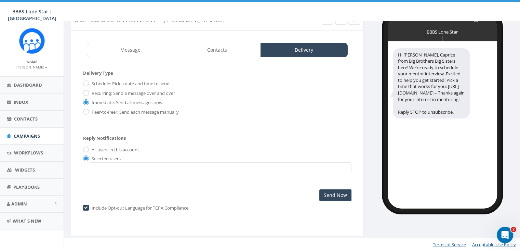
click at [130, 165] on span at bounding box center [221, 167] width 262 height 11
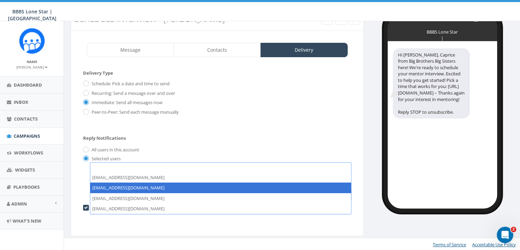
select select "1730"
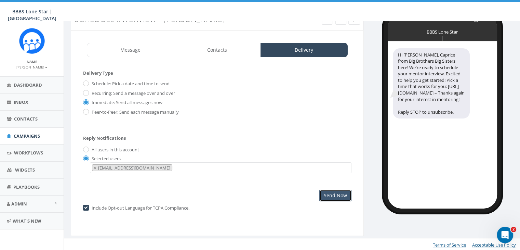
click at [335, 196] on input "Send Now" at bounding box center [335, 195] width 32 height 12
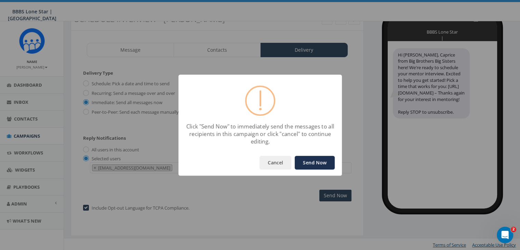
click at [315, 164] on button "Send Now" at bounding box center [315, 163] width 40 height 14
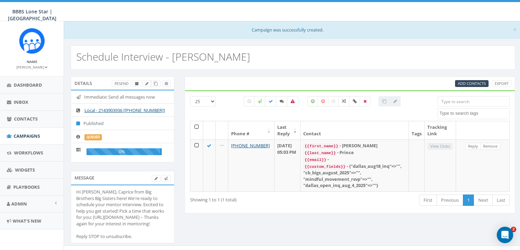
select select
click at [28, 132] on link "Campaigns" at bounding box center [32, 136] width 64 height 17
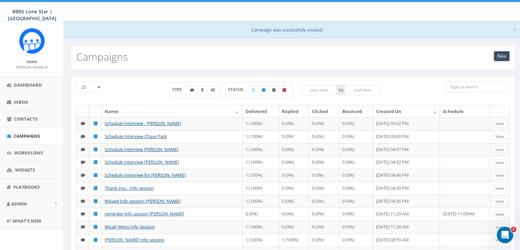
click at [505, 55] on link "New" at bounding box center [502, 56] width 16 height 10
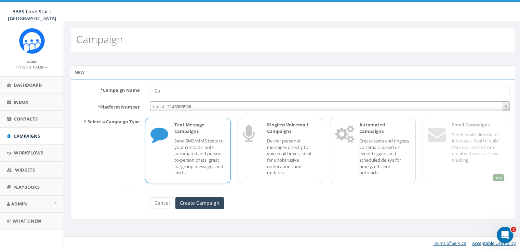
type input "C"
type input "Info Session [PERSON_NAME]"
click at [205, 126] on p "Text Message Campaigns" at bounding box center [199, 127] width 51 height 13
click at [201, 200] on input "Create Campaign" at bounding box center [199, 203] width 49 height 12
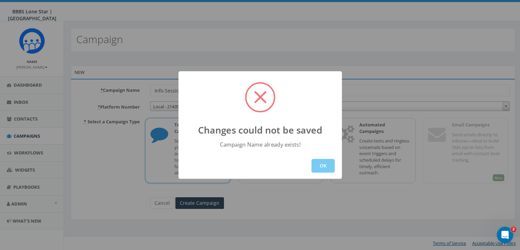
click at [326, 164] on button "OK" at bounding box center [322, 166] width 23 height 14
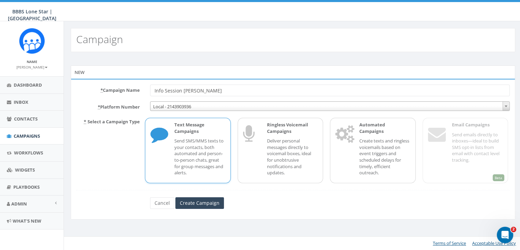
click at [193, 149] on p "Send SMS/MMS texts to your contacts, both automated and person-to-person chats,…" at bounding box center [199, 156] width 51 height 38
click at [27, 138] on span "Campaigns" at bounding box center [27, 136] width 26 height 6
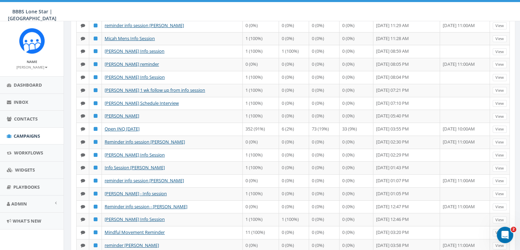
scroll to position [203, 0]
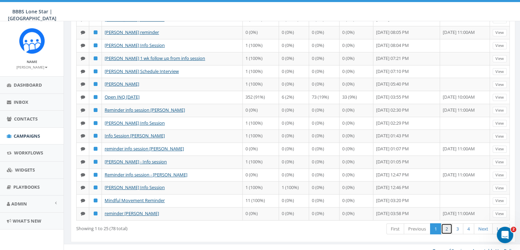
click at [446, 223] on link "2" at bounding box center [446, 228] width 11 height 11
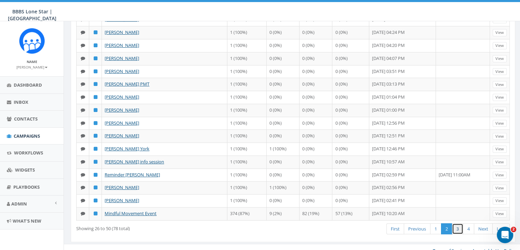
click at [457, 223] on link "3" at bounding box center [457, 228] width 11 height 11
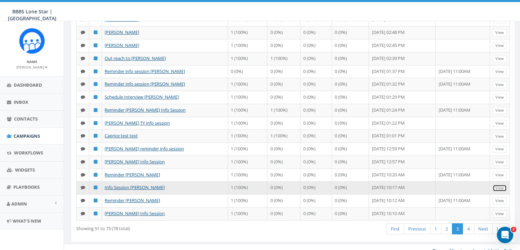
click at [502, 184] on link "View" at bounding box center [500, 187] width 14 height 7
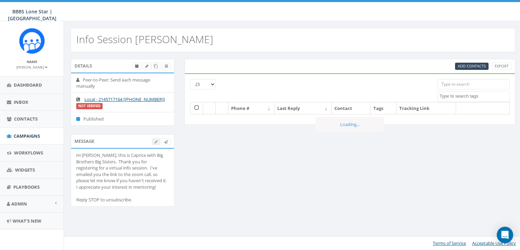
select select
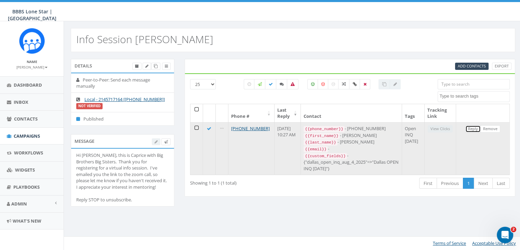
click at [472, 128] on link "Reply" at bounding box center [472, 128] width 15 height 7
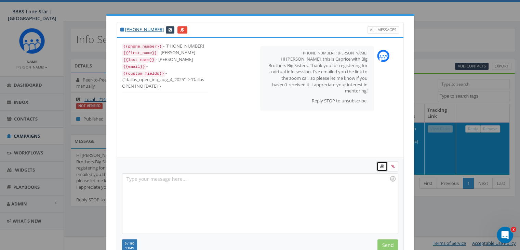
click at [380, 165] on icon at bounding box center [382, 166] width 4 height 4
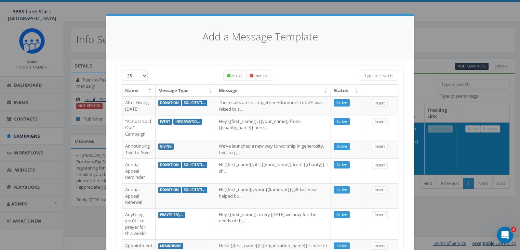
click at [365, 75] on input "search" at bounding box center [380, 75] width 38 height 10
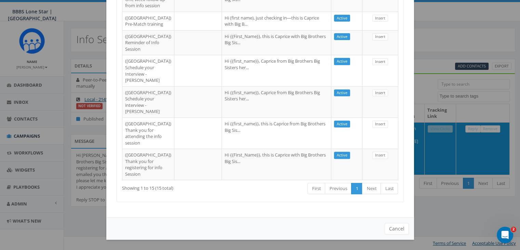
scroll to position [342, 0]
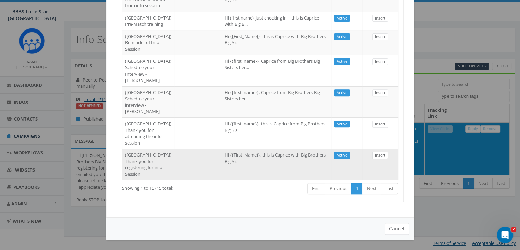
type input "[GEOGRAPHIC_DATA]"
click at [373, 159] on link "Insert" at bounding box center [380, 154] width 16 height 7
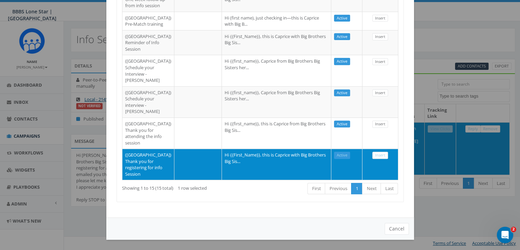
scroll to position [89, 0]
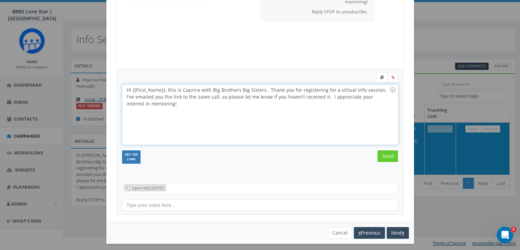
click at [162, 88] on div "Hi {{First_Name}}, this is Caprice with Big Brothers Big Sisters. Thank you for…" at bounding box center [259, 114] width 275 height 60
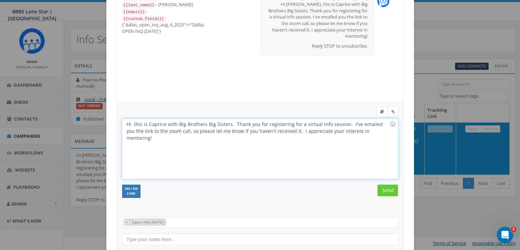
scroll to position [21, 0]
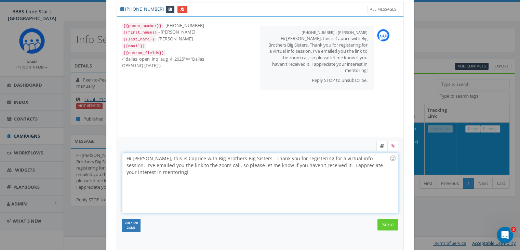
click at [353, 157] on div "Hi Kiana, this is Caprice with Big Brothers Big Sisters. Thank you for register…" at bounding box center [259, 183] width 275 height 60
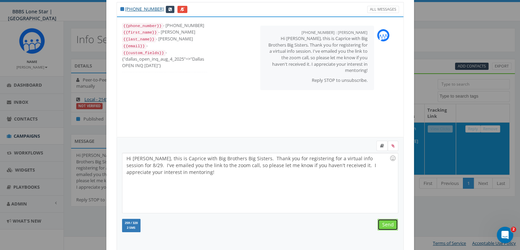
click at [384, 222] on input "Send" at bounding box center [387, 224] width 21 height 12
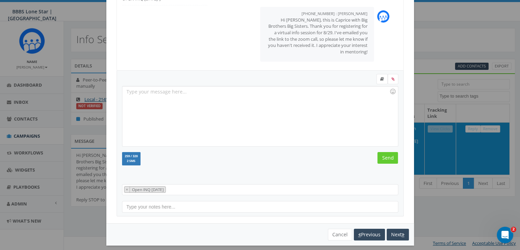
scroll to position [92, 0]
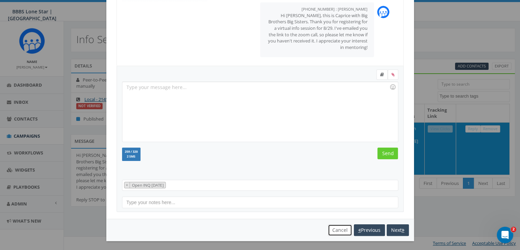
click at [334, 228] on button "Cancel" at bounding box center [340, 230] width 24 height 12
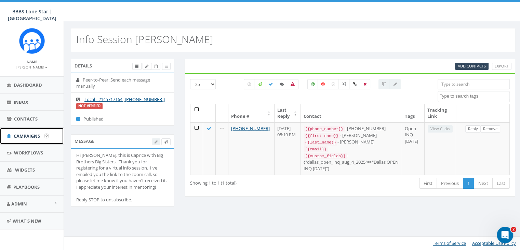
click at [22, 135] on span "Campaigns" at bounding box center [27, 136] width 26 height 6
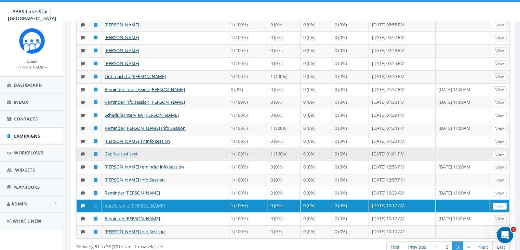
scroll to position [203, 0]
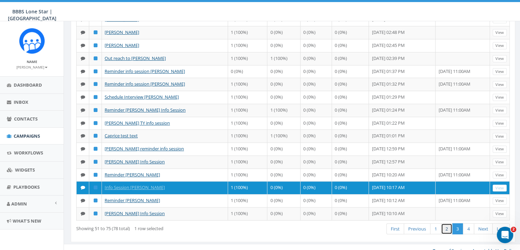
click at [442, 223] on link "2" at bounding box center [446, 228] width 11 height 11
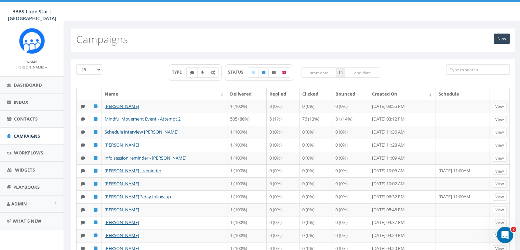
scroll to position [0, 0]
click at [100, 67] on select "25 50 100" at bounding box center [89, 69] width 26 height 10
select select "100"
click at [76, 64] on select "25 50 100" at bounding box center [89, 69] width 26 height 10
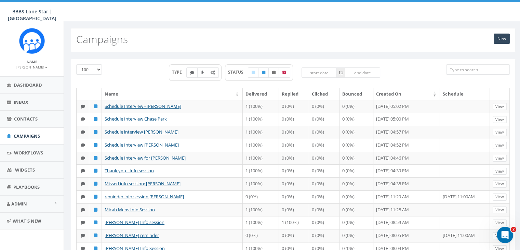
click at [470, 70] on input "search" at bounding box center [478, 69] width 64 height 10
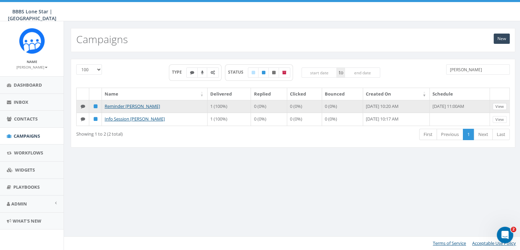
type input "Kiana"
click at [503, 105] on link "View" at bounding box center [500, 106] width 14 height 7
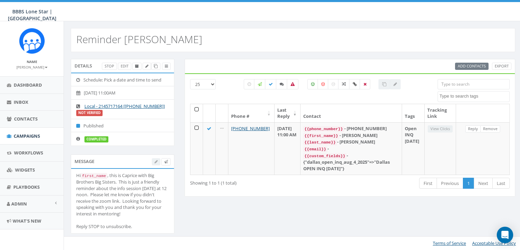
select select
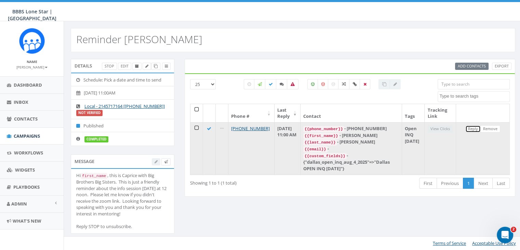
click at [472, 128] on link "Reply" at bounding box center [472, 128] width 15 height 7
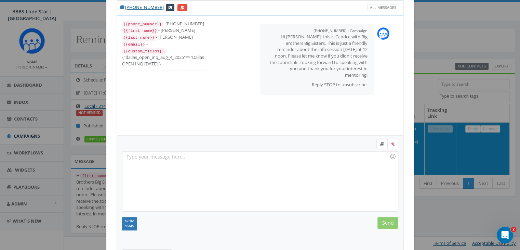
scroll to position [34, 0]
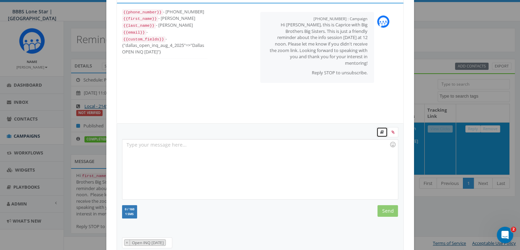
click at [380, 133] on icon at bounding box center [382, 132] width 4 height 4
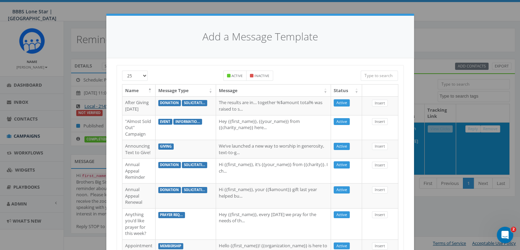
click at [369, 74] on input "search" at bounding box center [380, 75] width 38 height 10
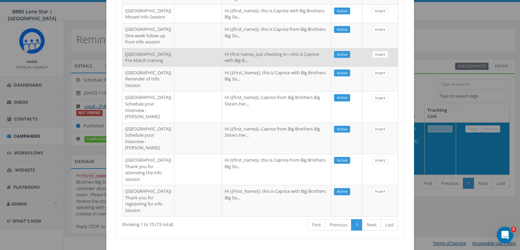
scroll to position [239, 0]
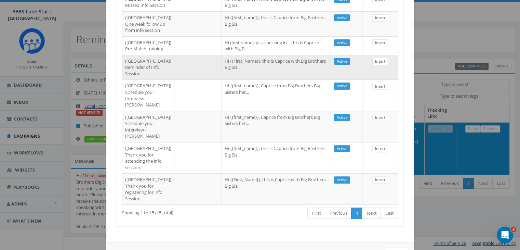
type input "[GEOGRAPHIC_DATA]"
click at [374, 65] on link "Insert" at bounding box center [380, 61] width 16 height 7
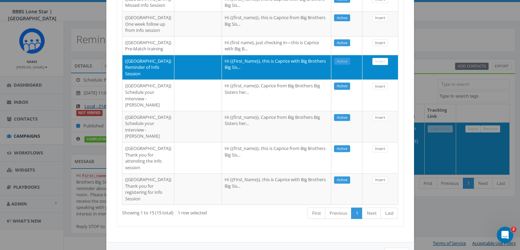
scroll to position [89, 0]
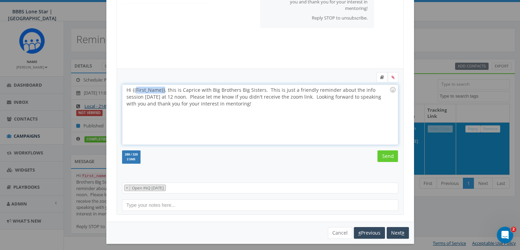
drag, startPoint x: 161, startPoint y: 89, endPoint x: 132, endPoint y: 87, distance: 29.1
click at [132, 87] on div "Hi {{First_Name}}, this is Caprice with Big Brothers Big Sisters. This is just …" at bounding box center [259, 114] width 275 height 60
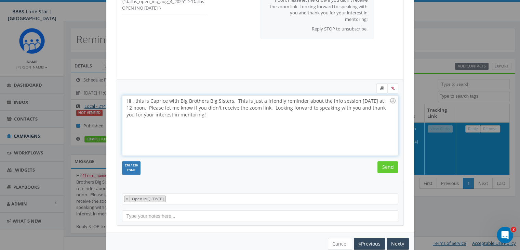
scroll to position [92, 0]
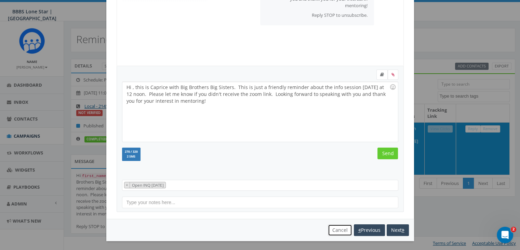
click at [336, 227] on button "Cancel" at bounding box center [340, 230] width 24 height 12
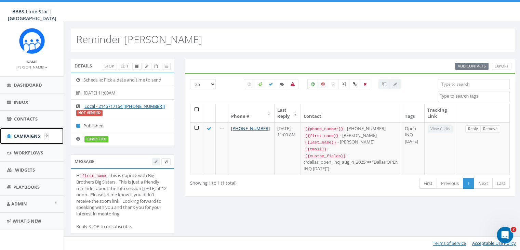
click at [17, 132] on link "Campaigns" at bounding box center [32, 136] width 64 height 17
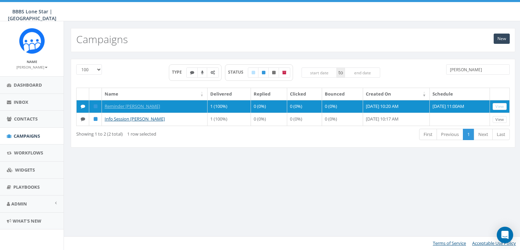
select select "100"
drag, startPoint x: 464, startPoint y: 70, endPoint x: 438, endPoint y: 70, distance: 26.3
click at [438, 70] on div "25 50 100 TYPE STATUS to Kiana" at bounding box center [293, 75] width 444 height 23
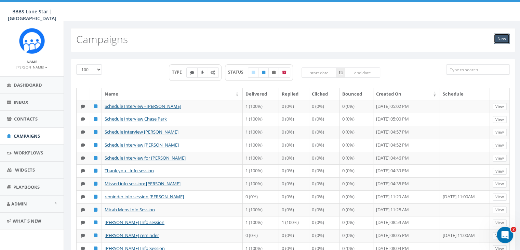
click at [504, 36] on link "New" at bounding box center [502, 39] width 16 height 10
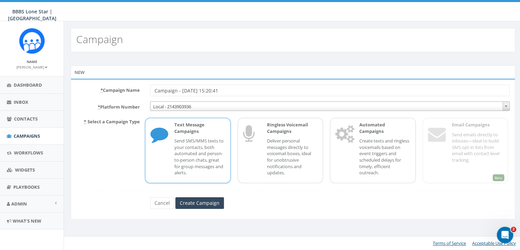
drag, startPoint x: 241, startPoint y: 88, endPoint x: 136, endPoint y: 91, distance: 104.7
click at [136, 91] on div "* Campaign Name Campaign - [DATE] 15:20:41" at bounding box center [293, 90] width 444 height 12
type input "K"
type input "Reminder Info session [PERSON_NAME]"
click at [217, 201] on input "Create Campaign" at bounding box center [199, 203] width 49 height 12
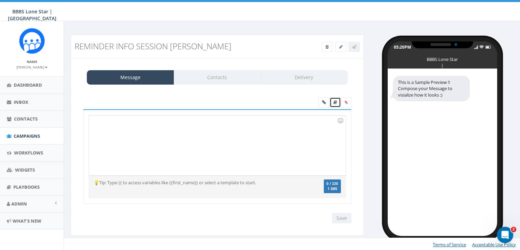
click at [336, 99] on link at bounding box center [335, 102] width 11 height 10
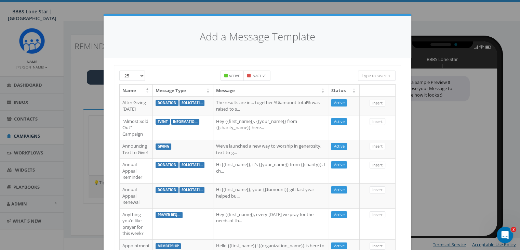
click at [366, 75] on input "search" at bounding box center [377, 75] width 38 height 10
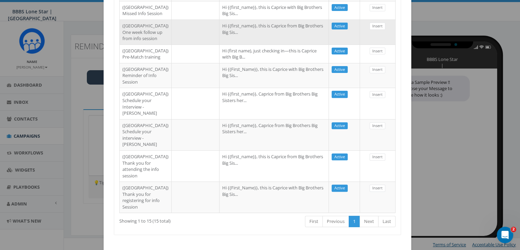
scroll to position [239, 0]
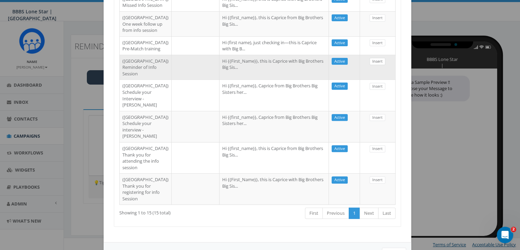
type input "Dallas"
click at [379, 65] on link "Insert" at bounding box center [378, 61] width 16 height 7
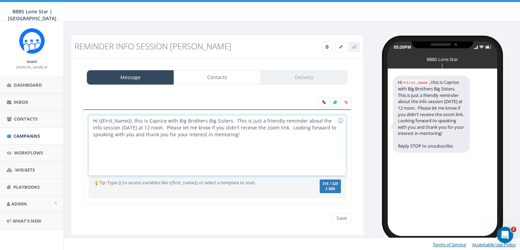
click at [131, 120] on div "Hi {{First_Name}}, this is Caprice with Big Brothers Big Sisters. This is just …" at bounding box center [217, 145] width 256 height 60
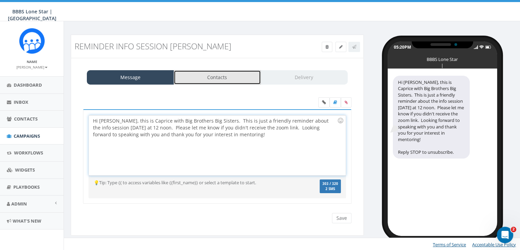
click at [216, 78] on link "Contacts" at bounding box center [217, 77] width 87 height 14
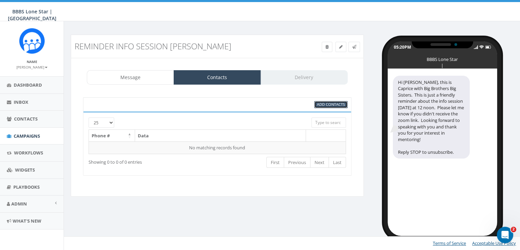
click at [335, 106] on span "Add Contacts" at bounding box center [331, 104] width 28 height 5
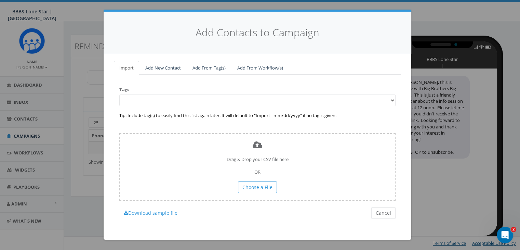
scroll to position [0, 0]
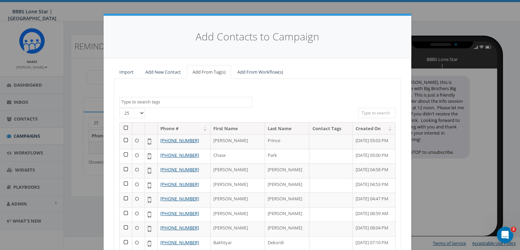
click at [370, 113] on input "search" at bounding box center [377, 113] width 38 height 10
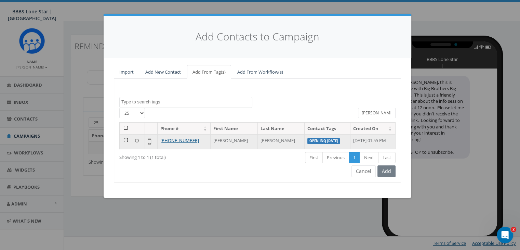
type input "Kiana"
click at [124, 138] on td at bounding box center [126, 141] width 13 height 15
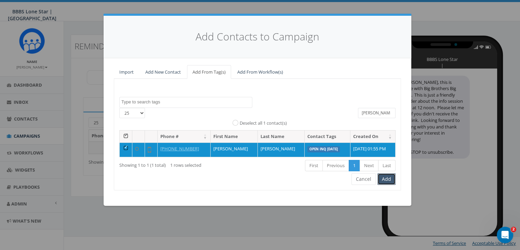
click at [388, 179] on button "Add" at bounding box center [386, 179] width 18 height 12
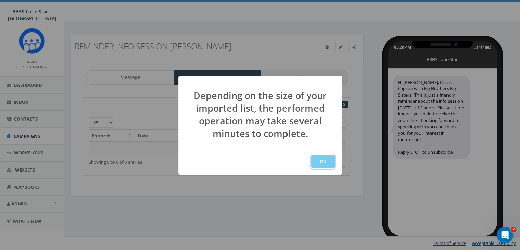
click at [325, 161] on button "OK" at bounding box center [322, 162] width 23 height 14
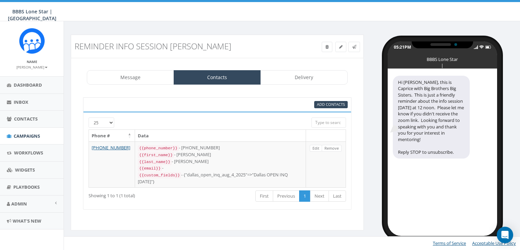
select select
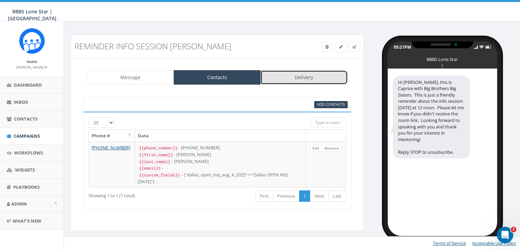
click at [305, 78] on link "Delivery" at bounding box center [304, 77] width 87 height 14
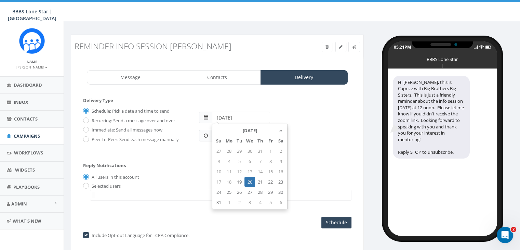
click at [245, 114] on input "[DATE]" at bounding box center [241, 117] width 58 height 12
click at [258, 193] on td "28" at bounding box center [260, 192] width 10 height 10
type input "[DATE]"
click at [299, 162] on div "Reply Notifications All users in this account Selected users [EMAIL_ADDRESS][DO…" at bounding box center [217, 180] width 268 height 48
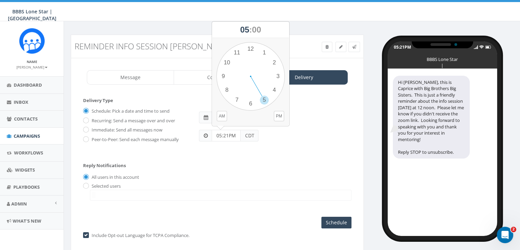
click at [228, 137] on input "05:21PM" at bounding box center [226, 136] width 29 height 12
click at [230, 136] on input "05:21PM" at bounding box center [226, 136] width 29 height 12
type input "11:00AM"
click at [298, 165] on div "Reply Notifications All users in this account Selected users [EMAIL_ADDRESS][DO…" at bounding box center [217, 180] width 268 height 48
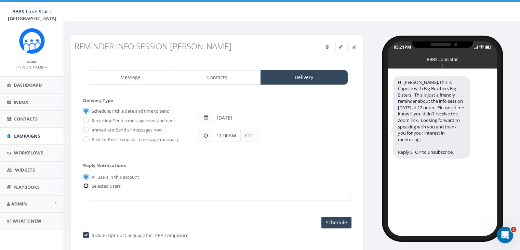
click at [86, 184] on input "radio" at bounding box center [85, 186] width 4 height 4
radio input "true"
click at [100, 190] on span at bounding box center [221, 194] width 262 height 11
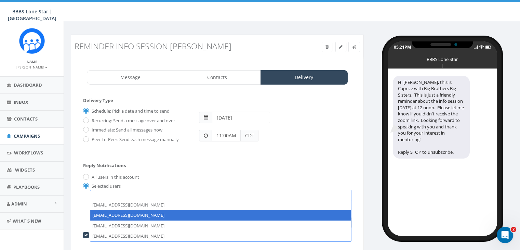
select select "1730"
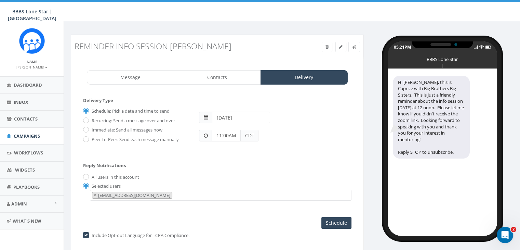
scroll to position [7, 0]
click at [338, 221] on input "Schedule" at bounding box center [336, 223] width 30 height 12
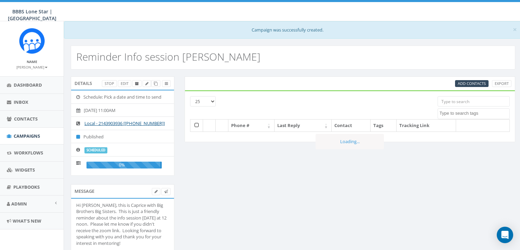
select select
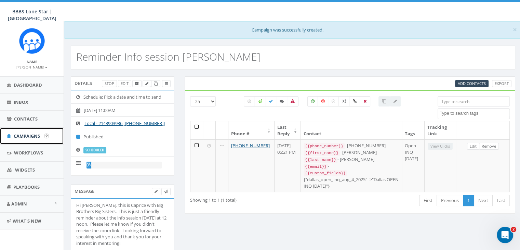
click at [26, 133] on span "Campaigns" at bounding box center [27, 136] width 26 height 6
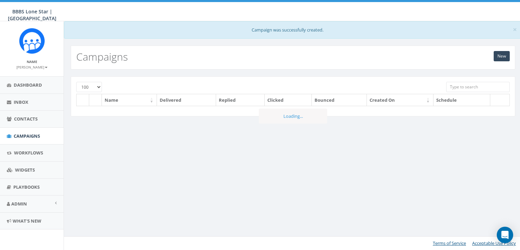
select select "100"
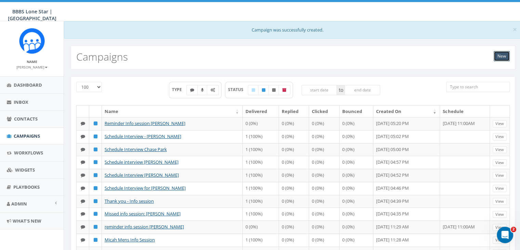
click at [496, 54] on link "New" at bounding box center [502, 56] width 16 height 10
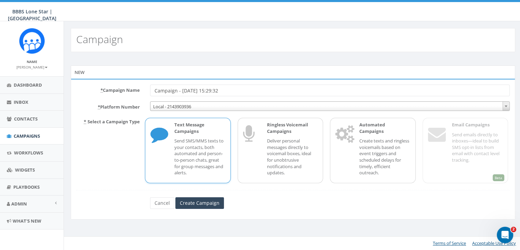
drag, startPoint x: 238, startPoint y: 90, endPoint x: 135, endPoint y: 86, distance: 103.0
click at [135, 86] on div "* Campaign Name Campaign - [DATE] 15:29:32" at bounding box center [293, 90] width 444 height 12
type input "Schedule Interview [PERSON_NAME]"
click at [186, 202] on input "Create Campaign" at bounding box center [199, 203] width 49 height 12
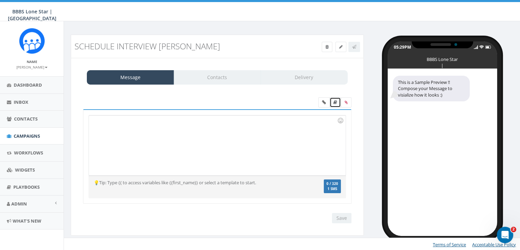
click at [336, 100] on icon at bounding box center [335, 102] width 4 height 4
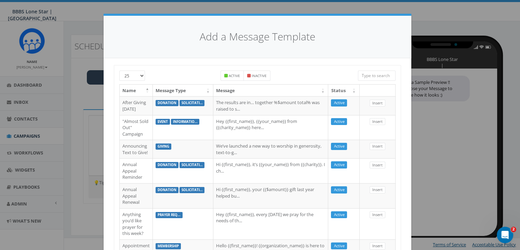
click at [366, 74] on input "search" at bounding box center [377, 75] width 38 height 10
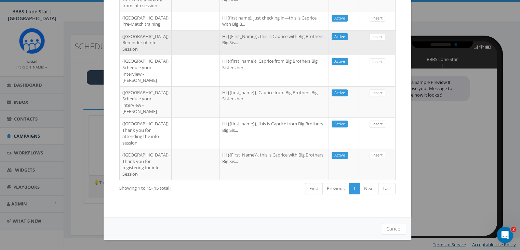
scroll to position [339, 0]
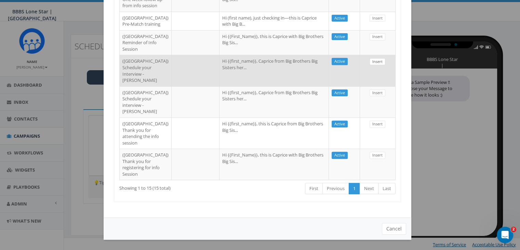
type input "Dallas"
click at [375, 65] on link "Insert" at bounding box center [378, 61] width 16 height 7
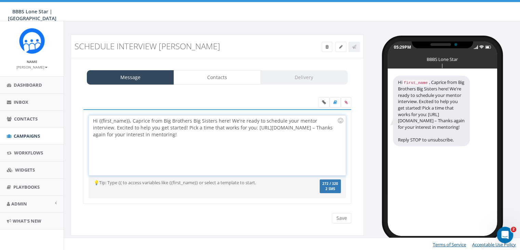
click at [129, 119] on div "Hi {{first_name}}, Caprice from Big Brothers Big Sisters here! We're ready to s…" at bounding box center [217, 145] width 256 height 60
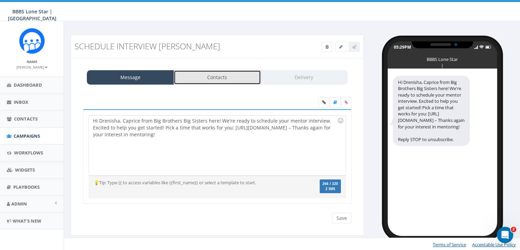
click at [200, 83] on link "Contacts" at bounding box center [217, 77] width 87 height 14
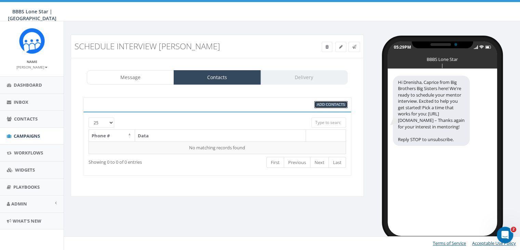
click at [319, 103] on span "Add Contacts" at bounding box center [331, 104] width 28 height 5
select select
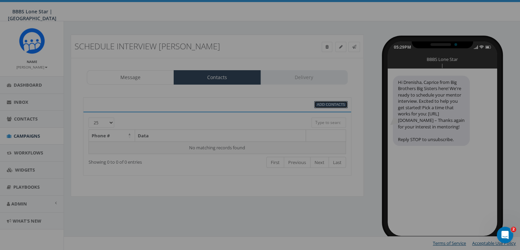
scroll to position [0, 0]
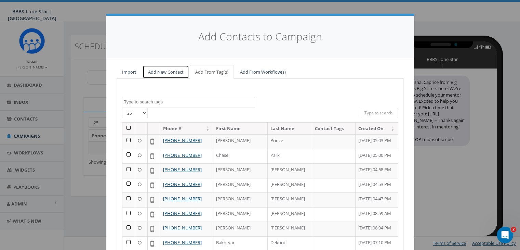
click at [161, 71] on link "Add New Contact" at bounding box center [166, 72] width 46 height 14
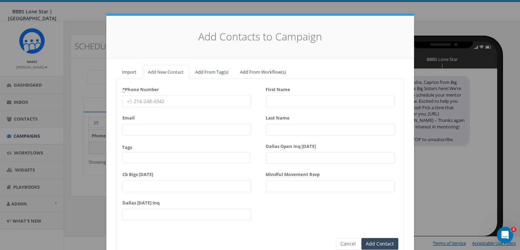
click at [133, 100] on input "* Phone Number" at bounding box center [186, 101] width 129 height 12
paste input "941-565-4672"
type input "941-565-4672"
click at [274, 101] on input "First Name" at bounding box center [330, 101] width 129 height 12
type input "F"
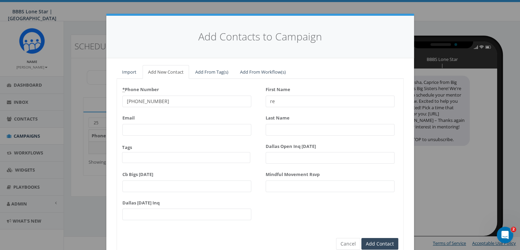
type input "r"
type input "Drenisha"
type input "Ball"
click at [376, 241] on input "Add Contact" at bounding box center [379, 244] width 37 height 12
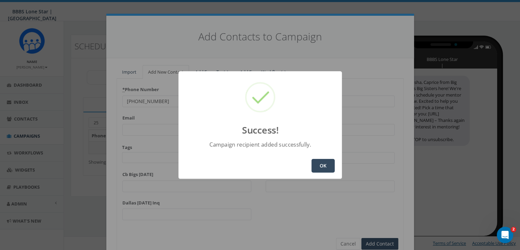
click at [323, 166] on button "OK" at bounding box center [322, 166] width 23 height 14
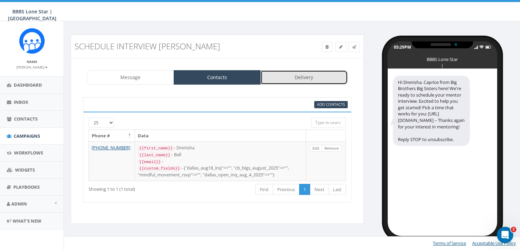
click at [319, 79] on link "Delivery" at bounding box center [304, 77] width 87 height 14
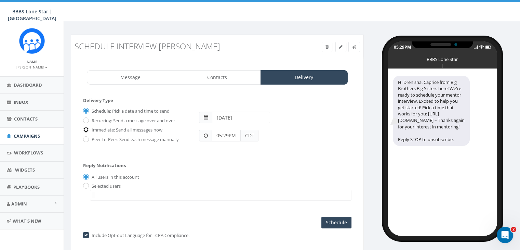
click at [87, 129] on input "Immediate: Send all messages now" at bounding box center [85, 130] width 4 height 4
radio input "true"
click at [84, 185] on input "radio" at bounding box center [85, 186] width 4 height 4
radio input "true"
click at [99, 189] on span at bounding box center [221, 194] width 262 height 11
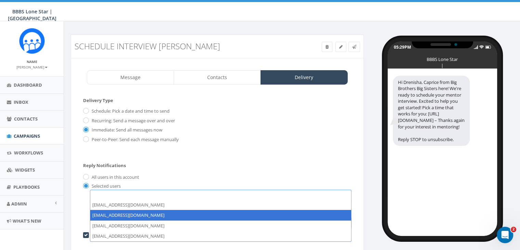
select select "1730"
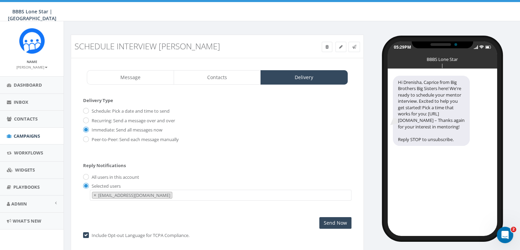
scroll to position [7, 0]
click at [339, 219] on input "Send Now" at bounding box center [335, 223] width 32 height 12
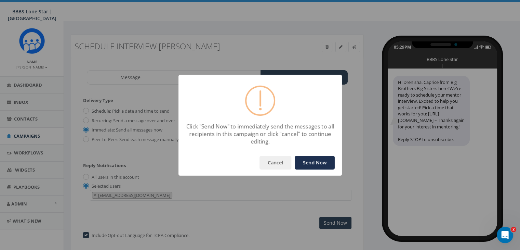
click at [316, 159] on button "Send Now" at bounding box center [315, 163] width 40 height 14
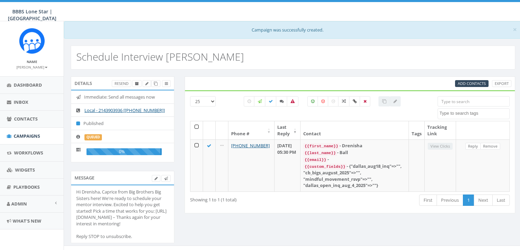
select select
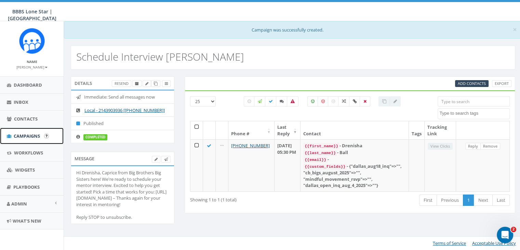
click at [27, 134] on span "Campaigns" at bounding box center [27, 136] width 26 height 6
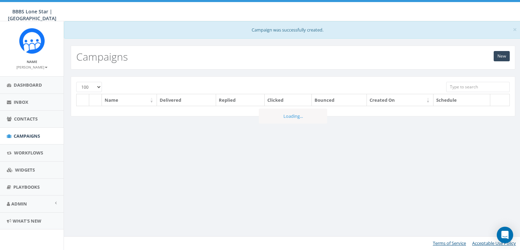
select select "100"
